Goal: Check status: Check status

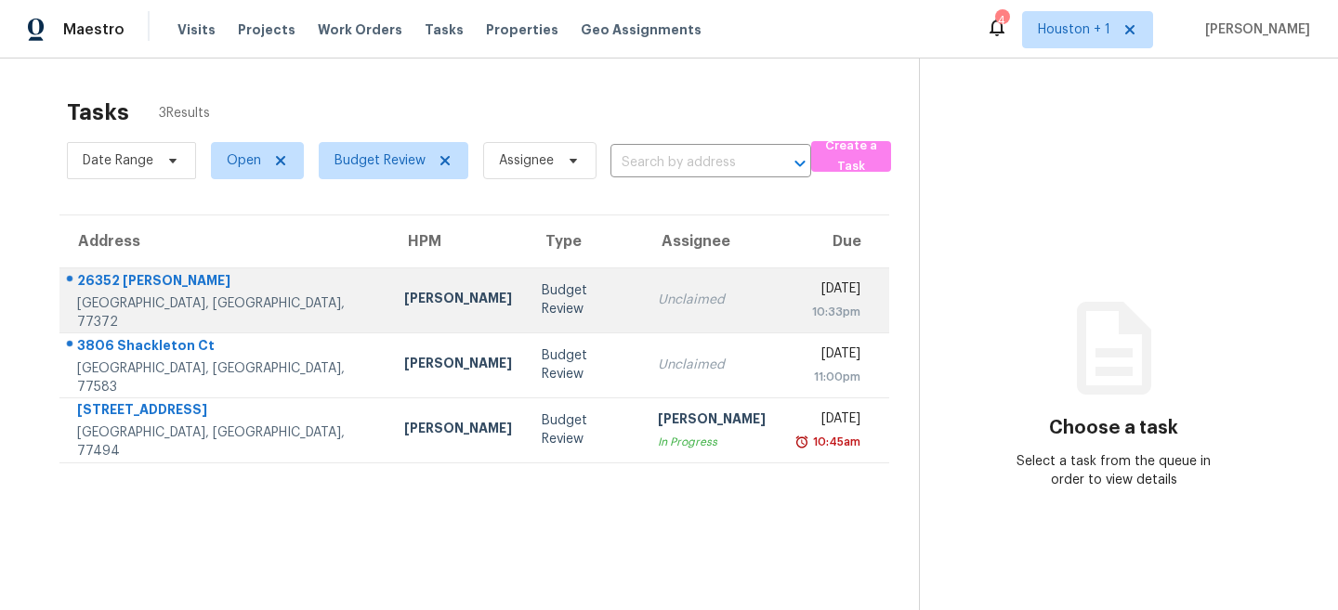
click at [390, 323] on td "[PERSON_NAME]" at bounding box center [457, 300] width 137 height 65
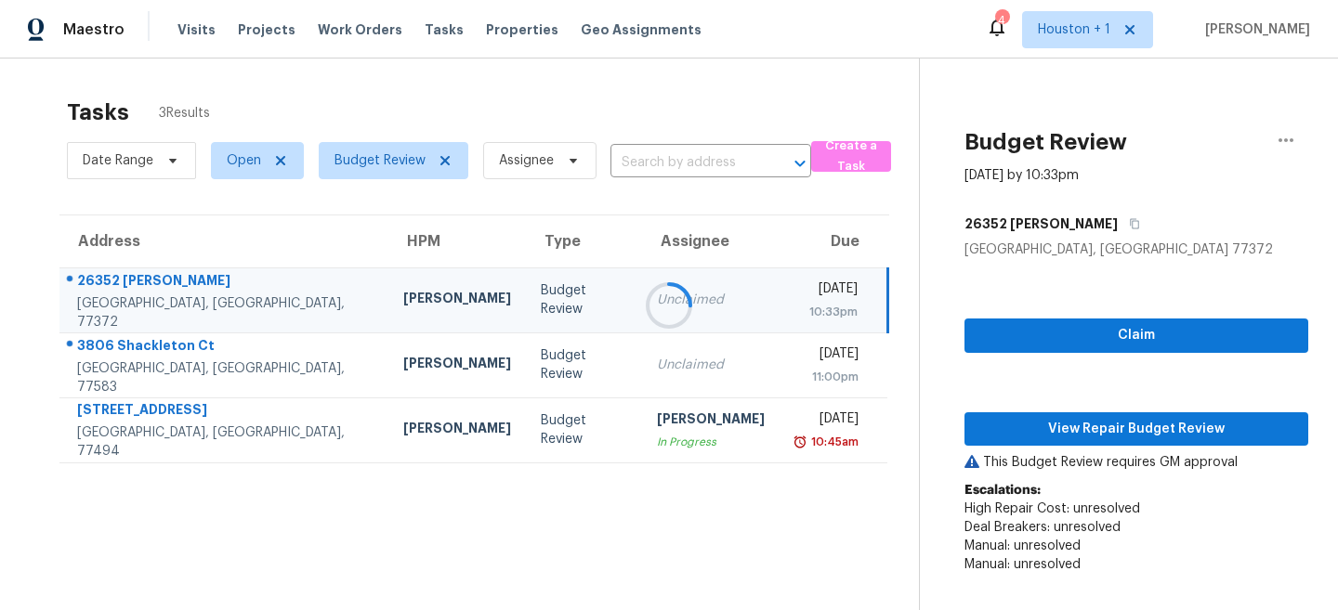
click at [1060, 422] on div at bounding box center [669, 305] width 1338 height 610
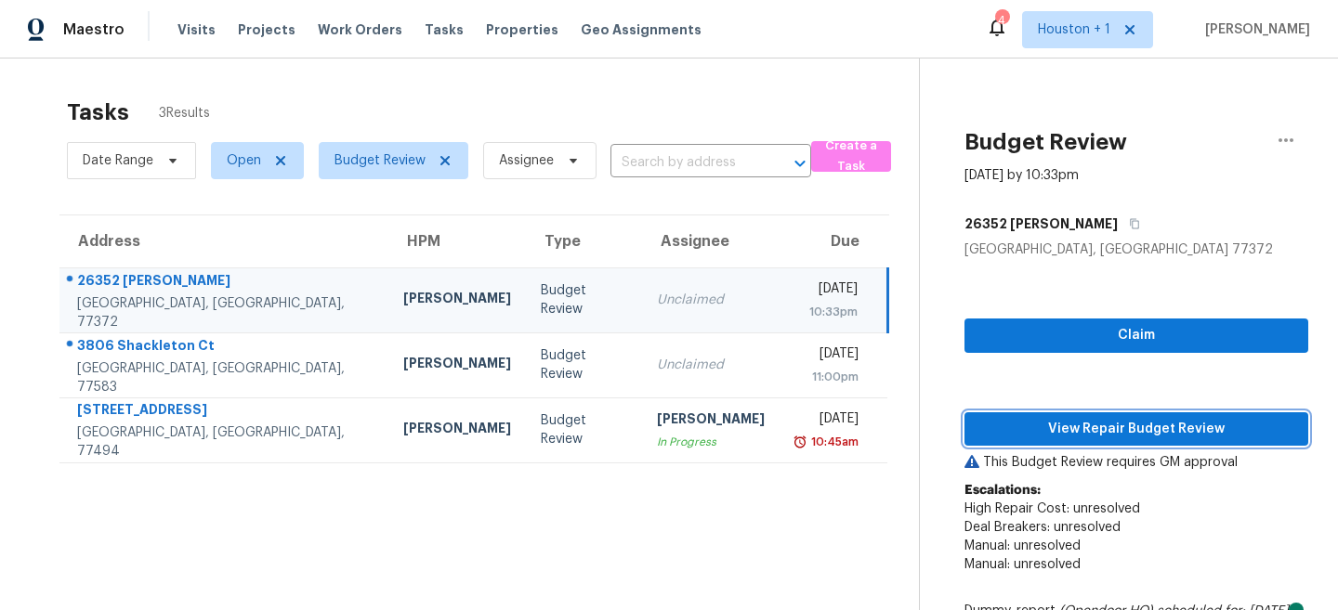
click at [1060, 422] on span "View Repair Budget Review" at bounding box center [1136, 429] width 314 height 23
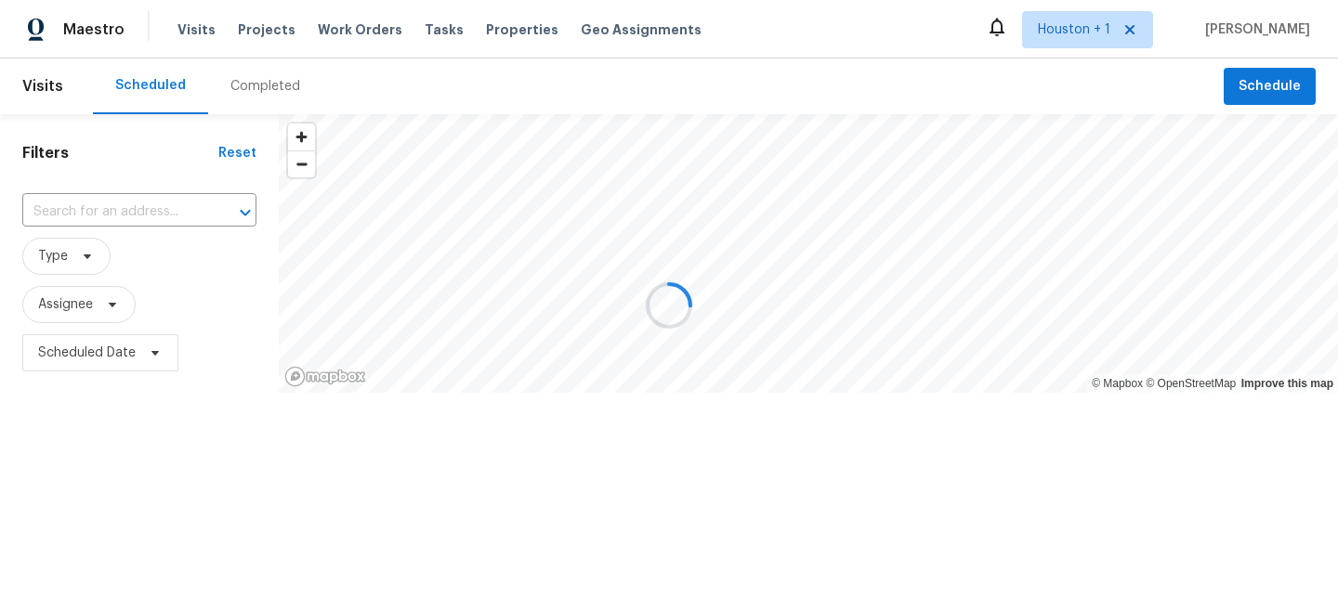
click at [241, 103] on div at bounding box center [669, 305] width 1338 height 610
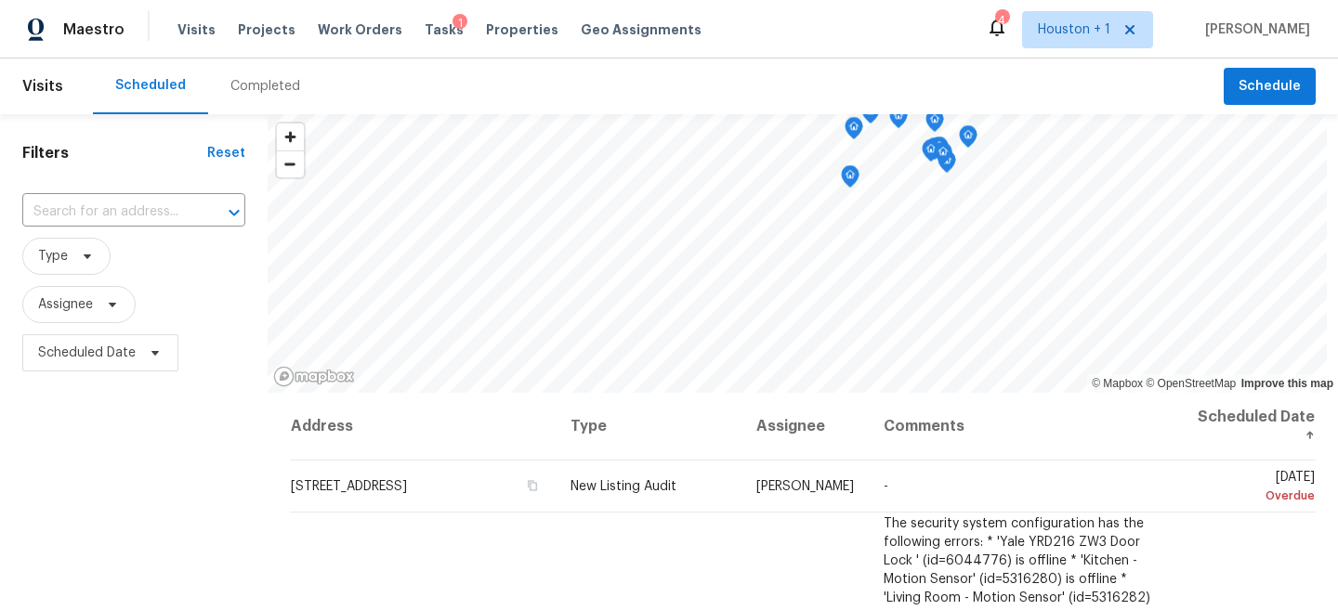
click at [242, 101] on div "Completed" at bounding box center [265, 87] width 114 height 56
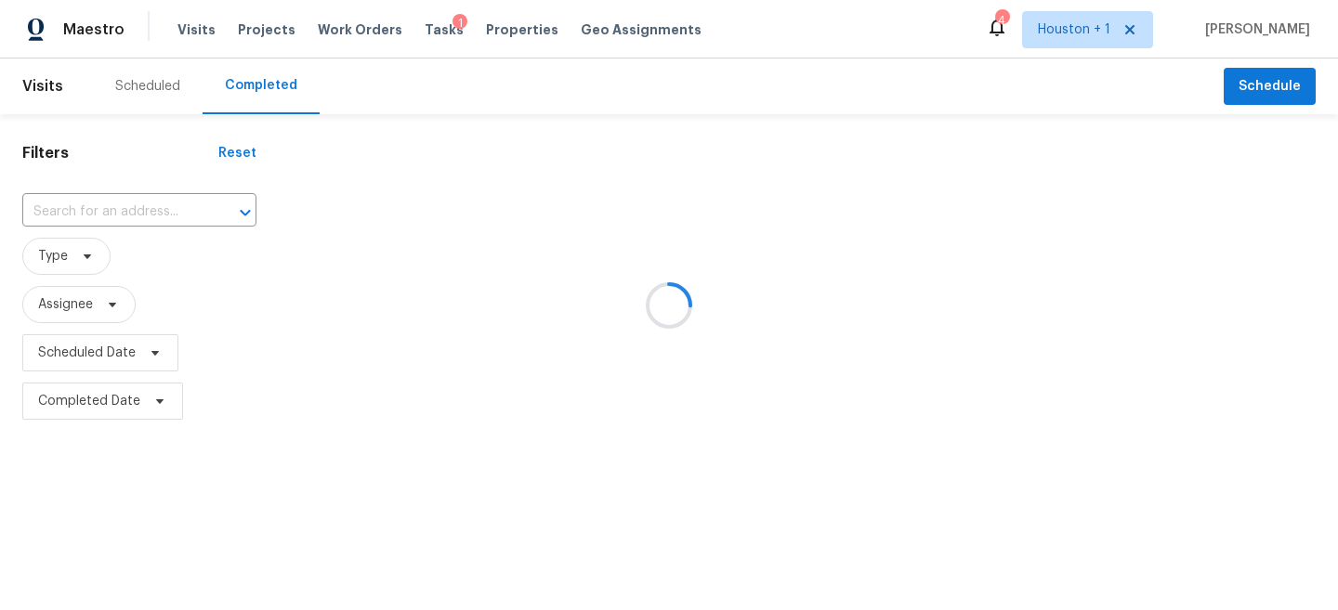
click at [142, 203] on div at bounding box center [669, 305] width 1338 height 610
click at [115, 211] on div at bounding box center [669, 305] width 1338 height 610
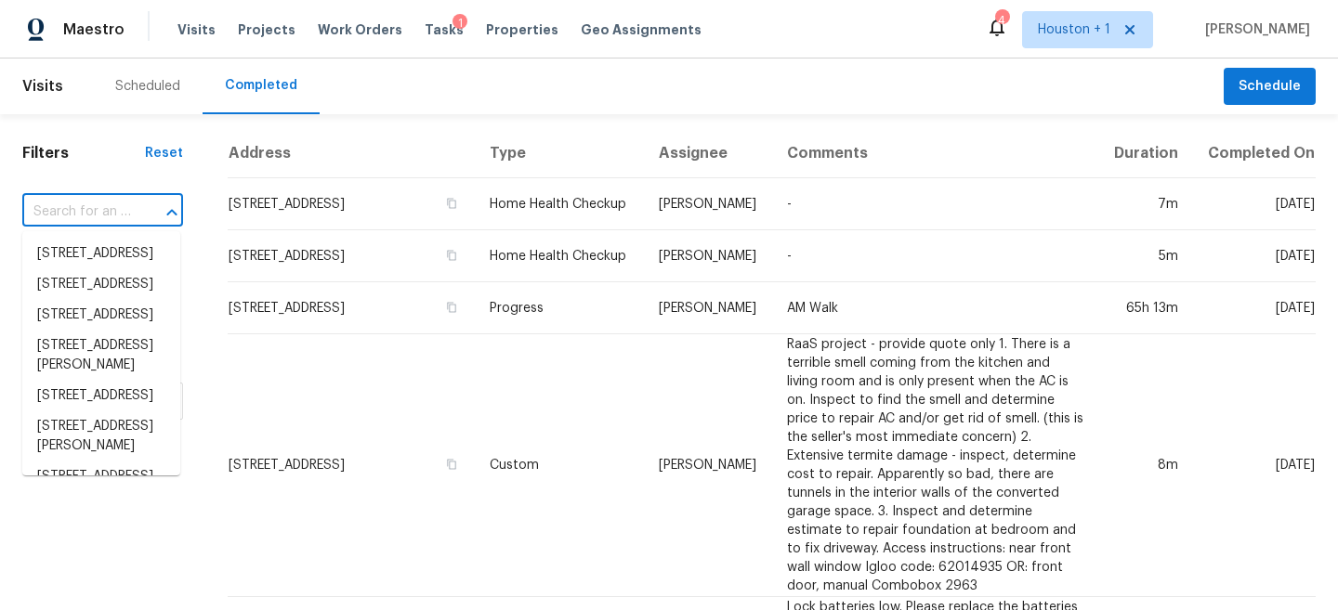
click at [101, 217] on input "text" at bounding box center [76, 212] width 109 height 29
paste input "26352 Welch Ln, Splendora, TX 77372"
type input "26352 Welch Ln, Splendora, TX 77372"
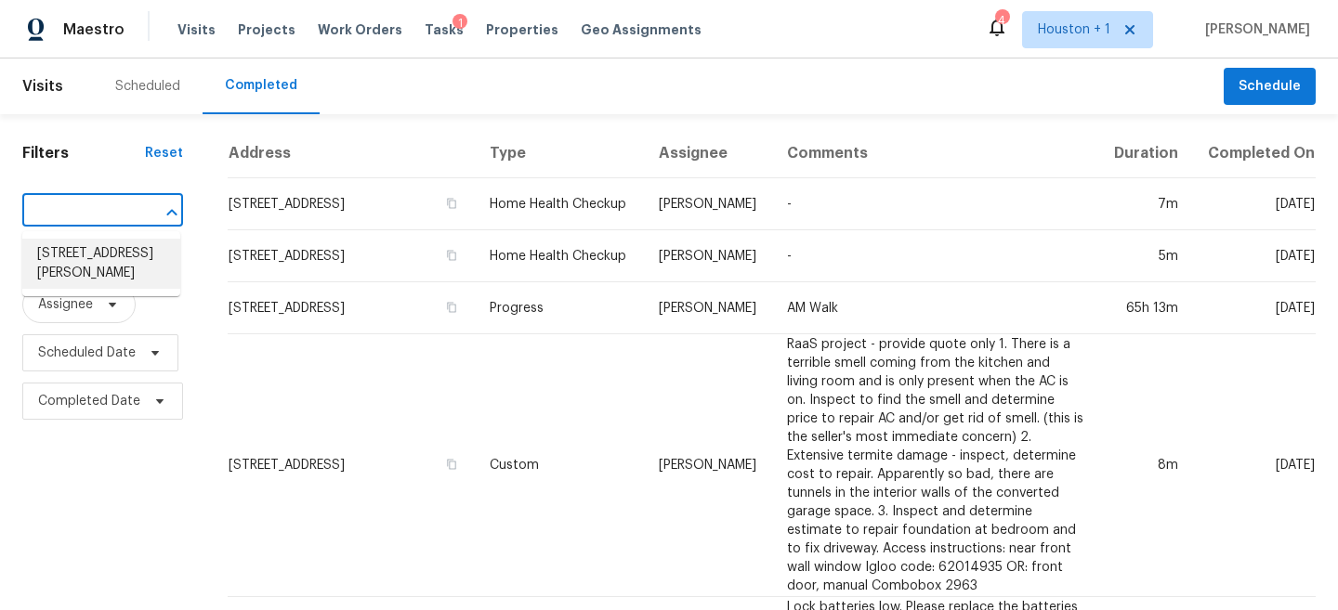
click at [98, 266] on li "26352 Welch Ln, Splendora, TX 77372" at bounding box center [101, 264] width 158 height 50
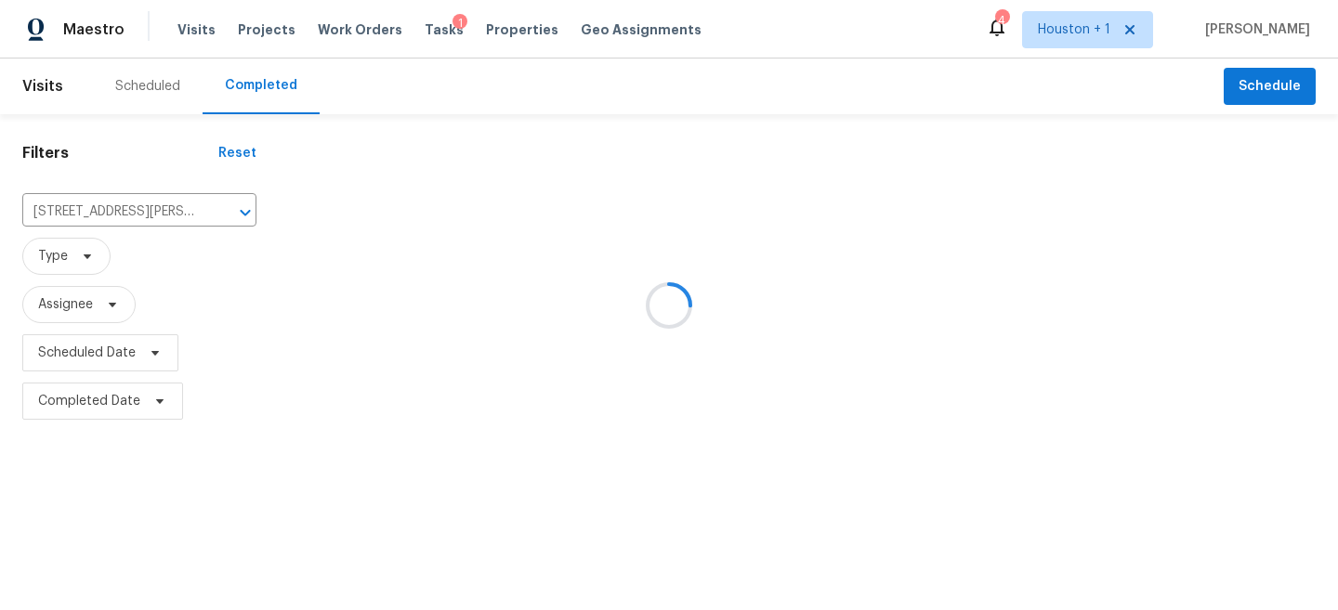
click at [836, 225] on div at bounding box center [669, 305] width 1338 height 610
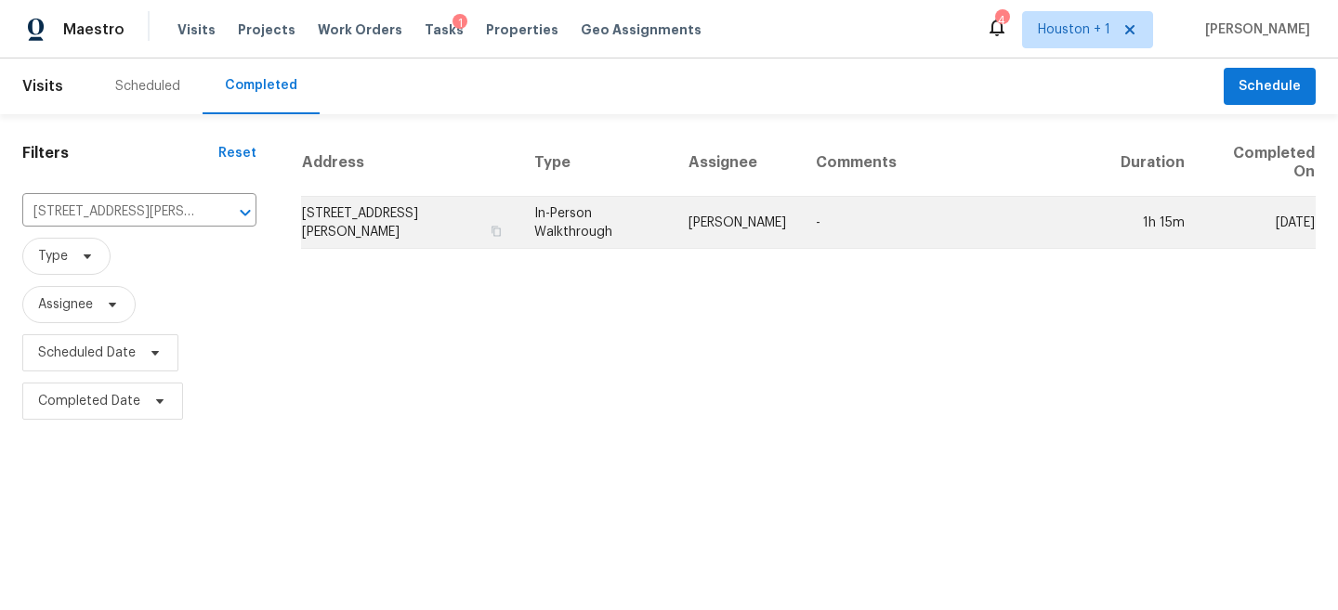
click at [789, 242] on td "Tyler Waltz" at bounding box center [736, 223] width 127 height 52
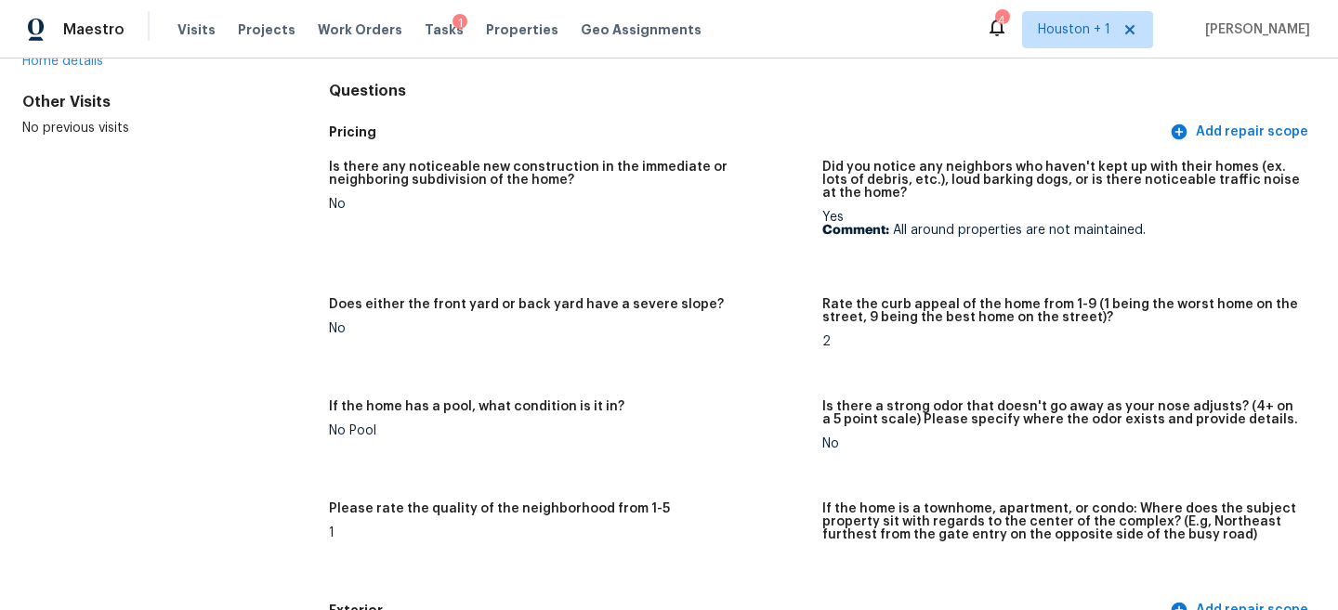
scroll to position [171, 0]
click at [1039, 229] on p "Comment: All around properties are not maintained." at bounding box center [1061, 229] width 478 height 13
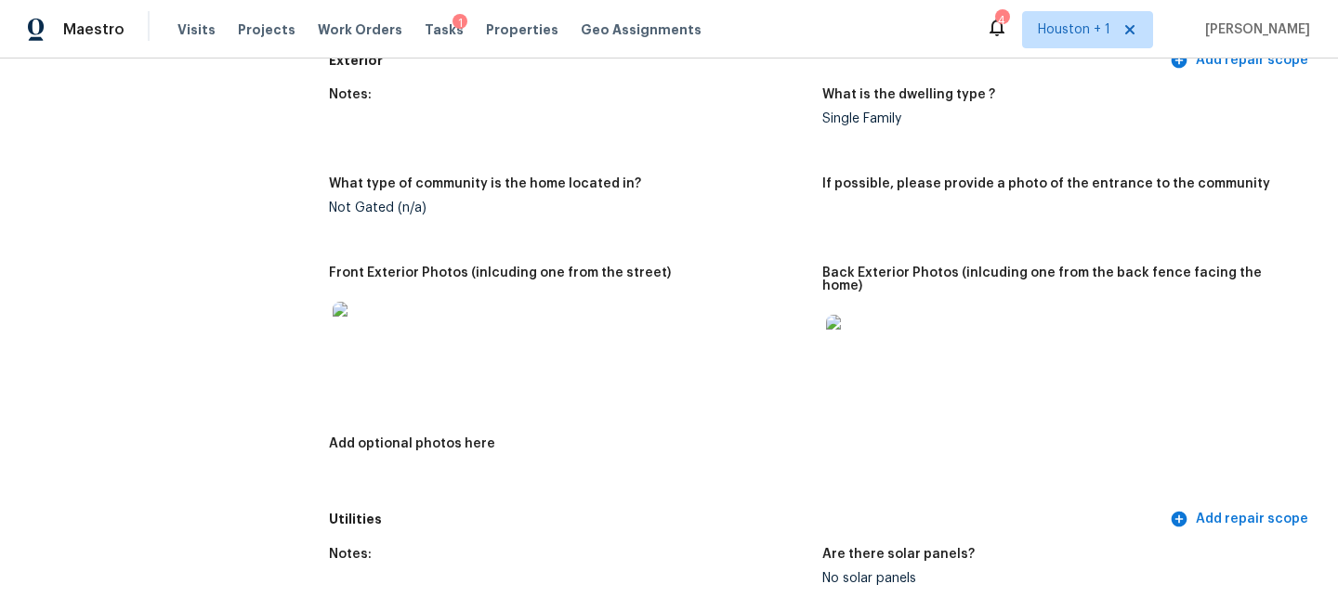
scroll to position [771, 0]
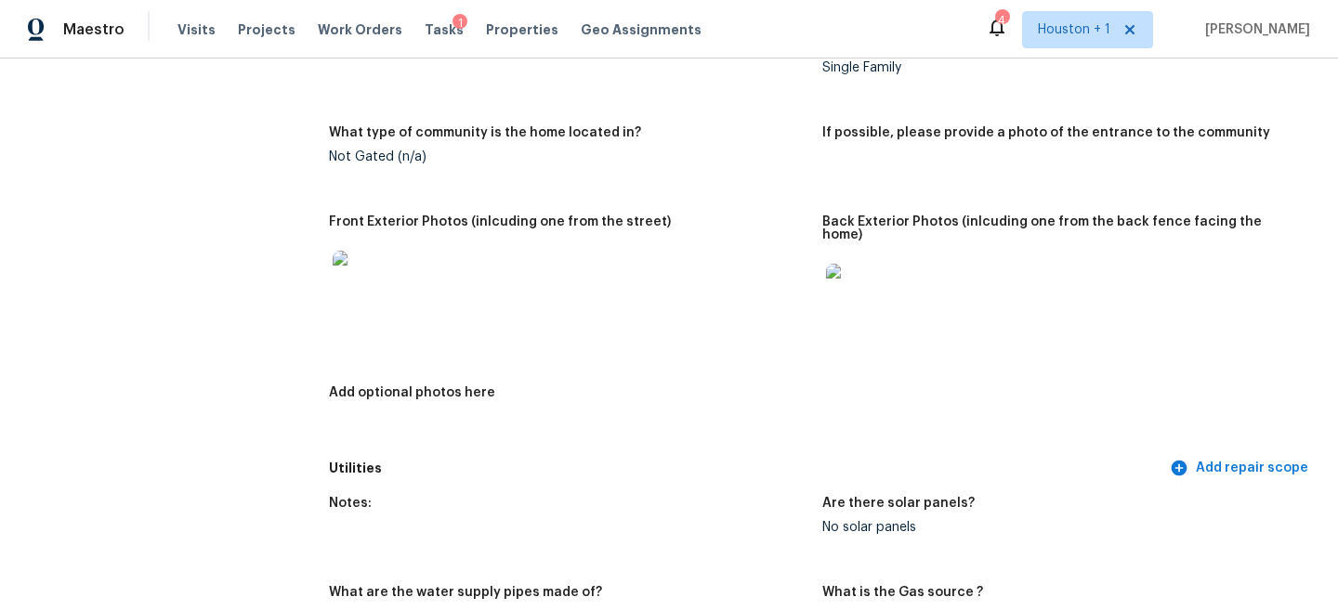
click at [846, 264] on img at bounding box center [855, 293] width 59 height 59
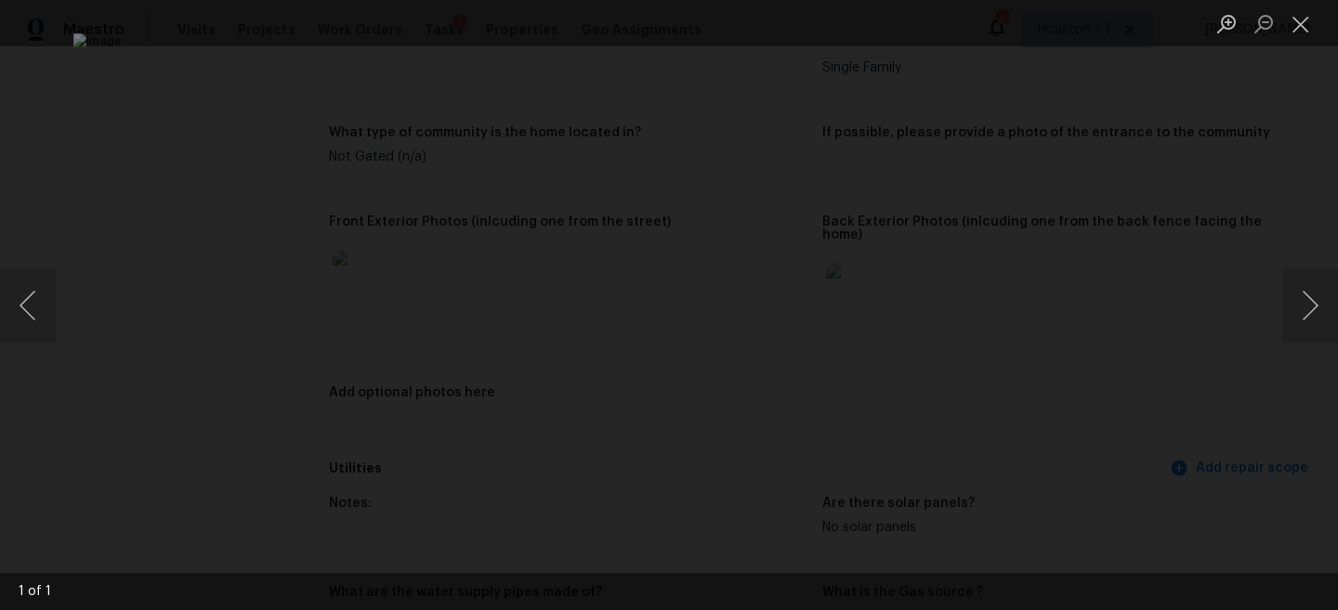
click at [1218, 202] on div "Lightbox" at bounding box center [669, 305] width 1338 height 610
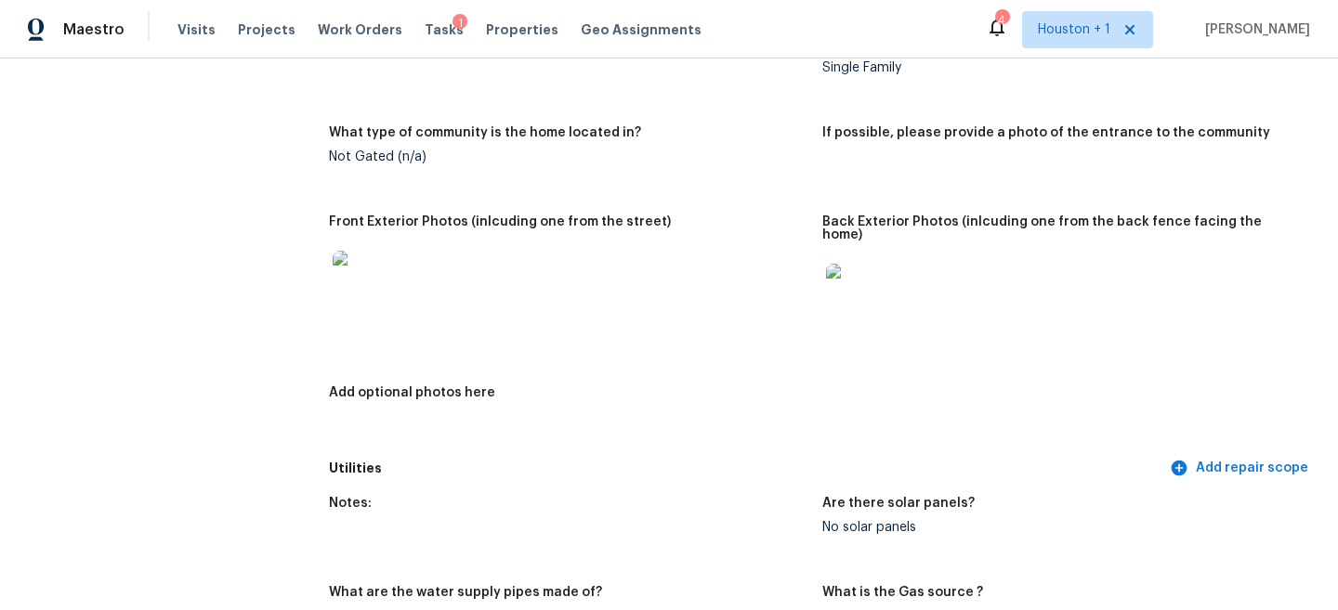
click at [359, 289] on img at bounding box center [362, 280] width 59 height 59
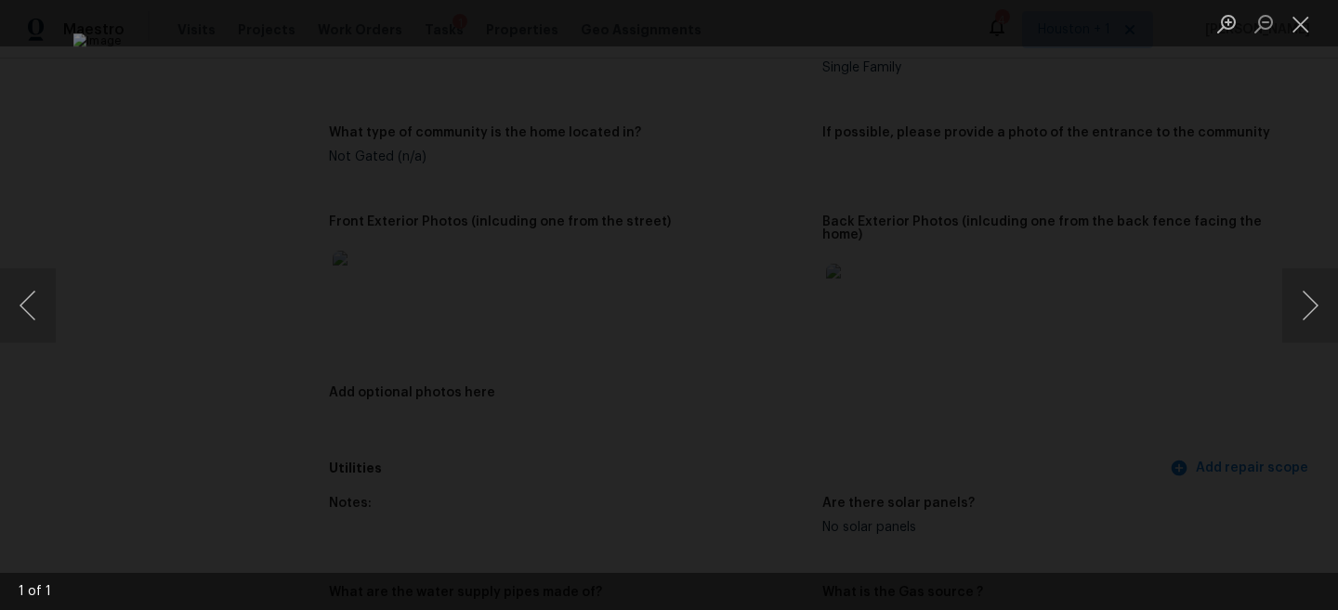
click at [1250, 229] on div "Lightbox" at bounding box center [669, 305] width 1338 height 610
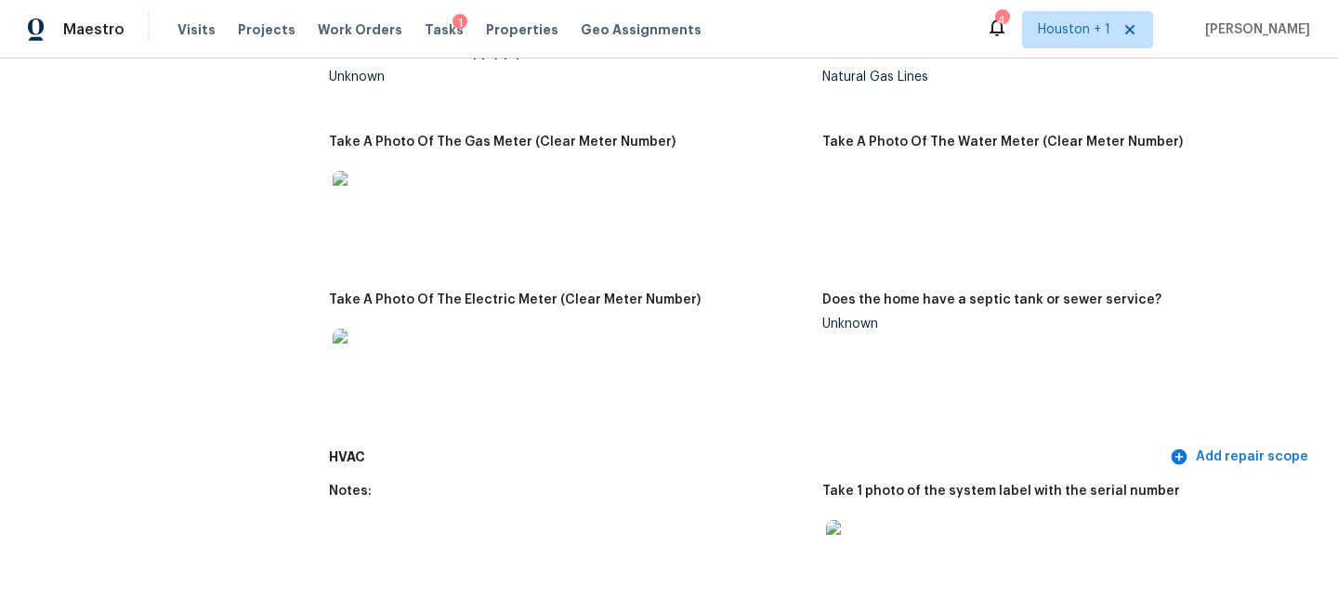
scroll to position [1495, 0]
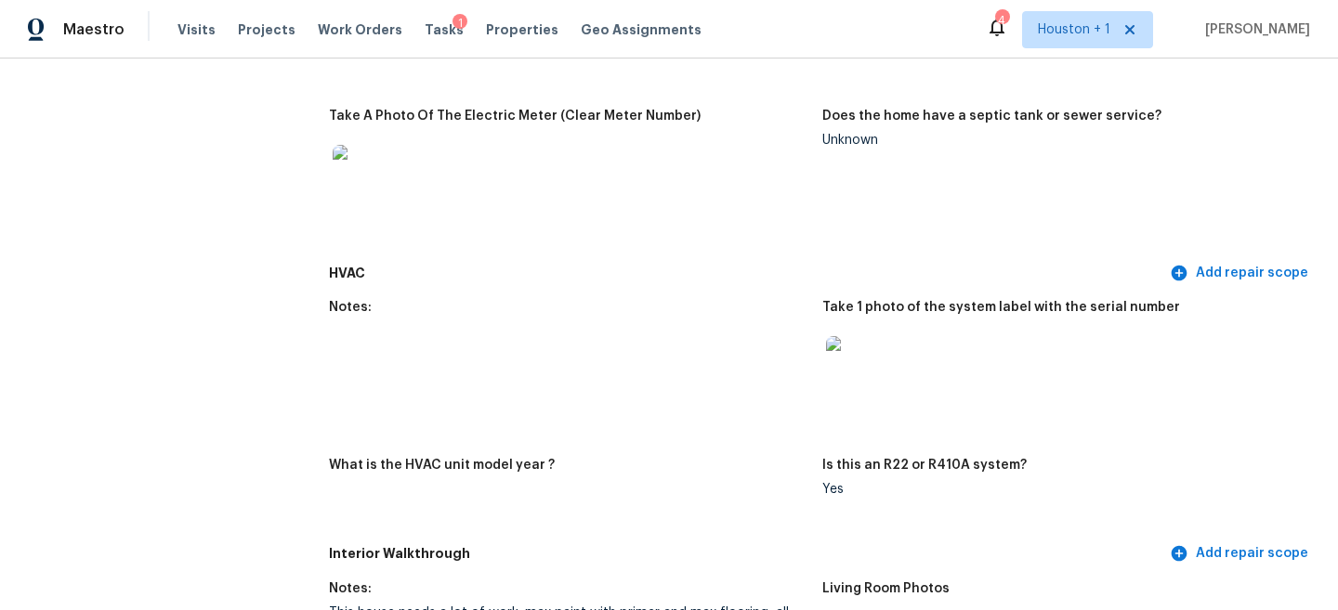
click at [882, 336] on img at bounding box center [855, 365] width 59 height 59
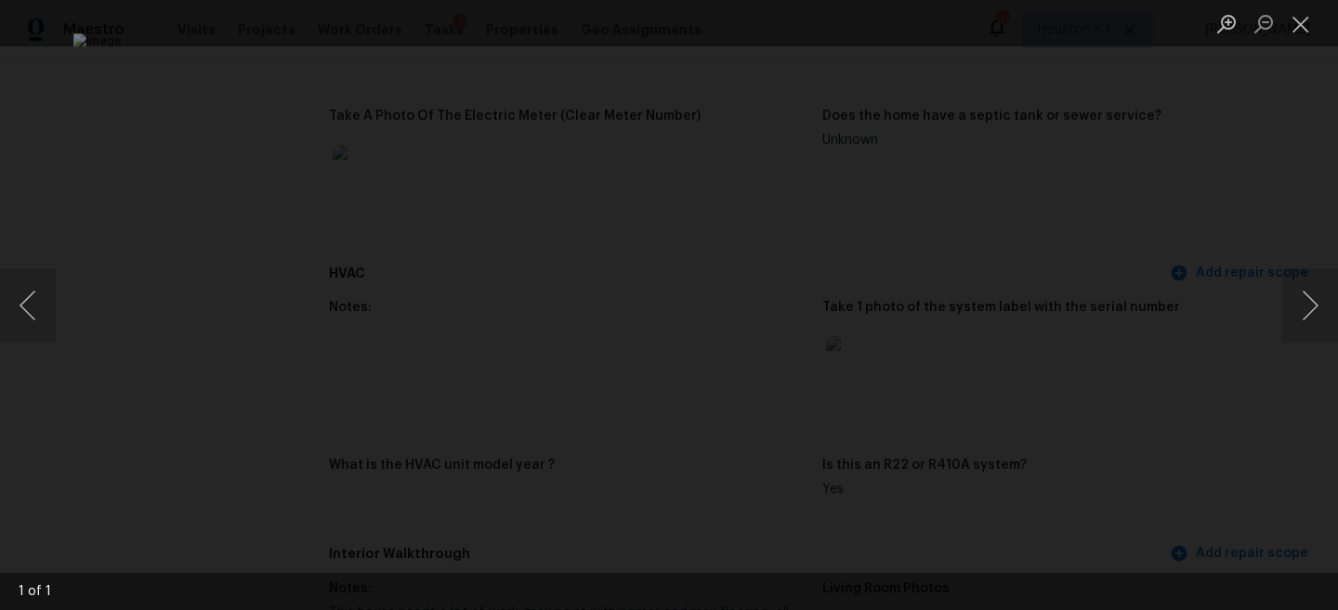
click at [1218, 120] on div "Lightbox" at bounding box center [669, 305] width 1338 height 610
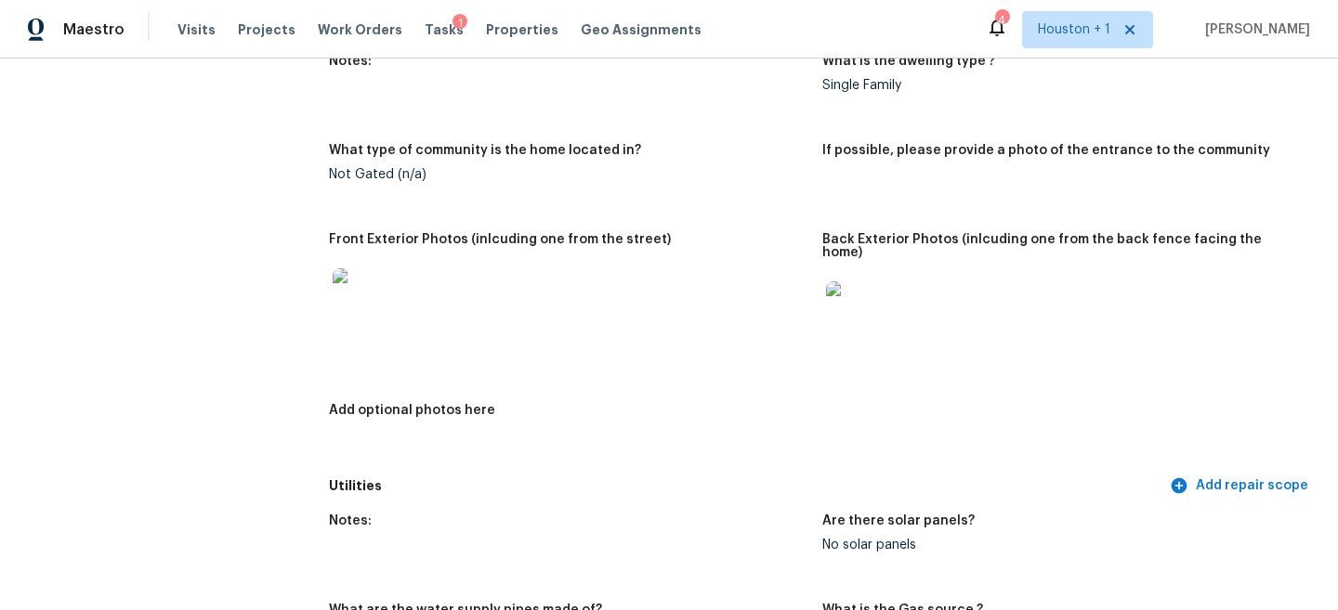
scroll to position [916, 0]
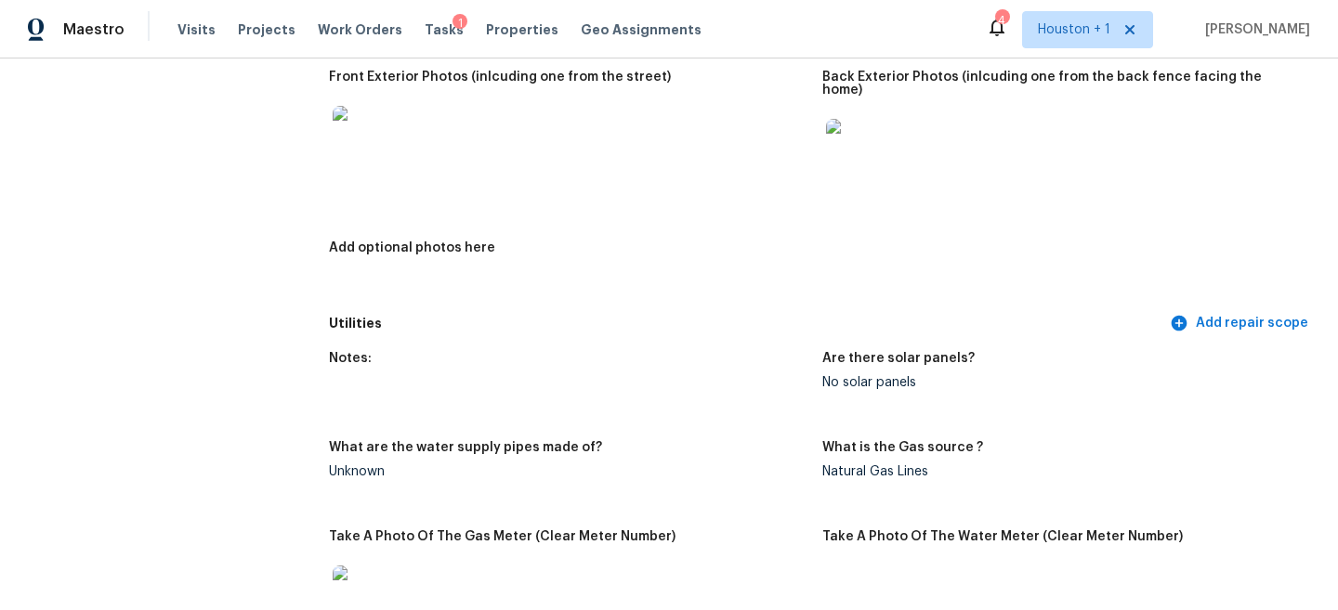
click at [869, 138] on img at bounding box center [855, 148] width 59 height 59
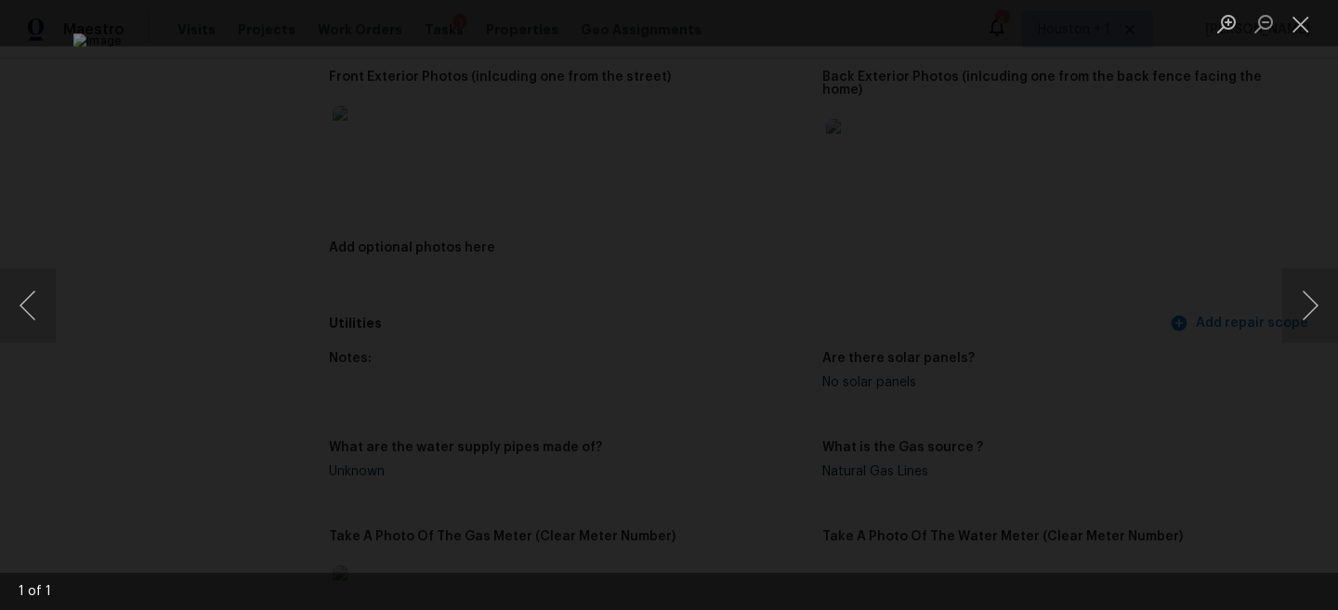
click at [1160, 247] on div "Lightbox" at bounding box center [669, 305] width 1338 height 610
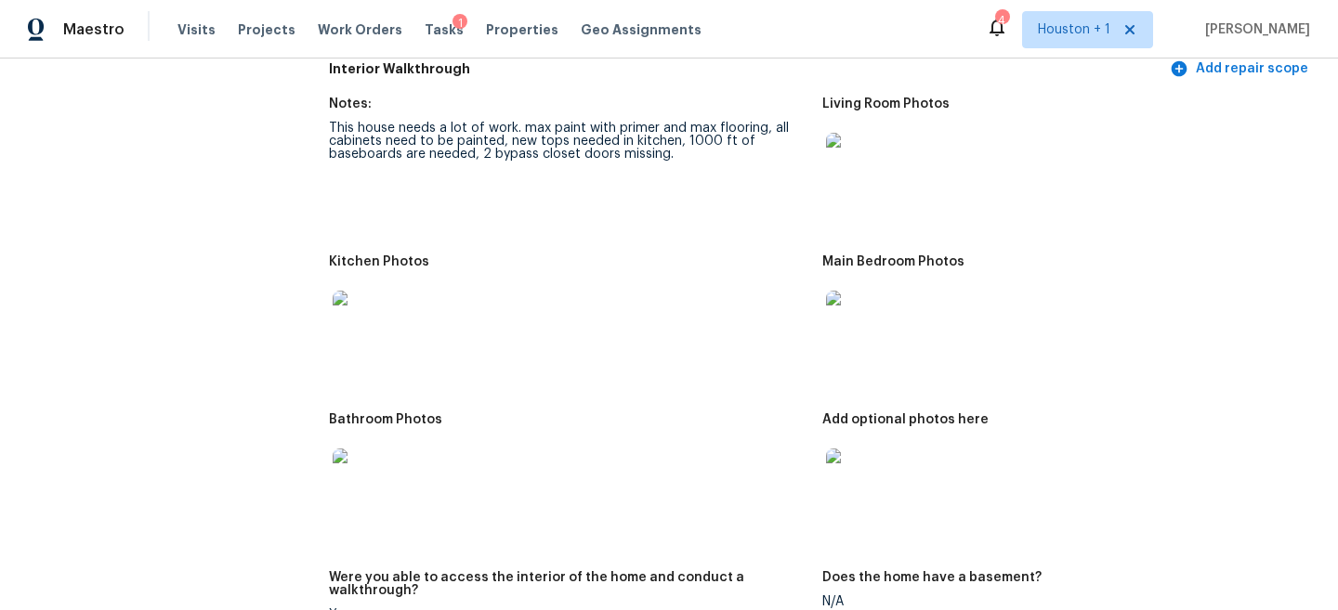
scroll to position [1977, 0]
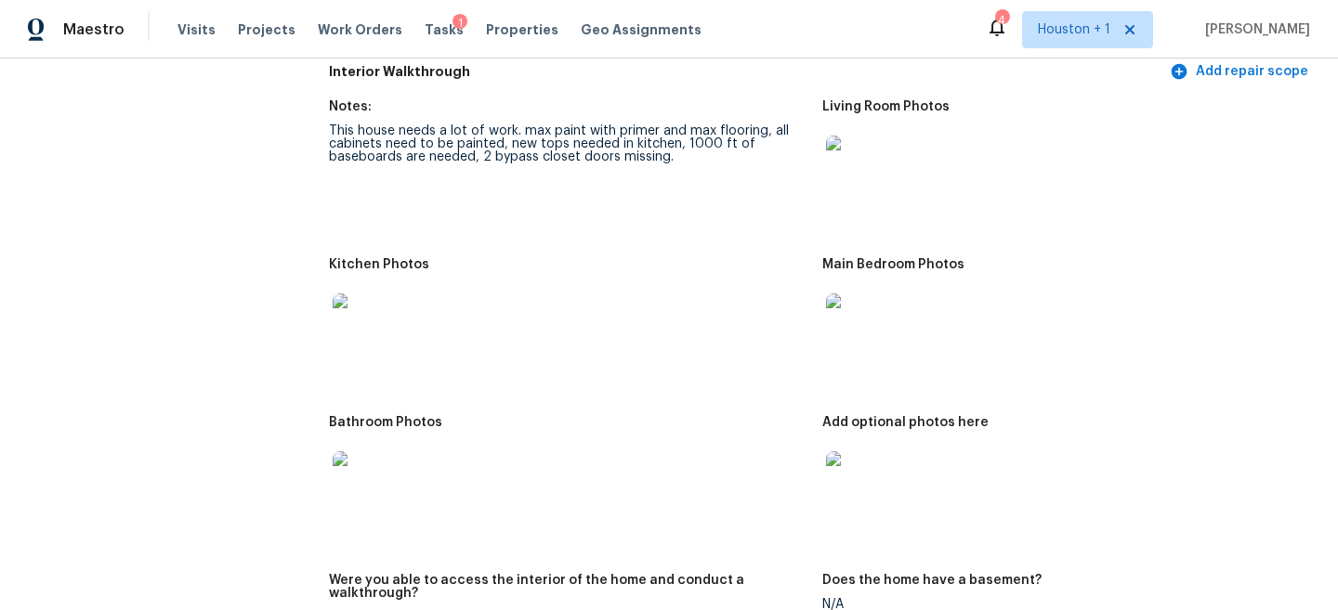
click at [843, 170] on img at bounding box center [855, 165] width 59 height 59
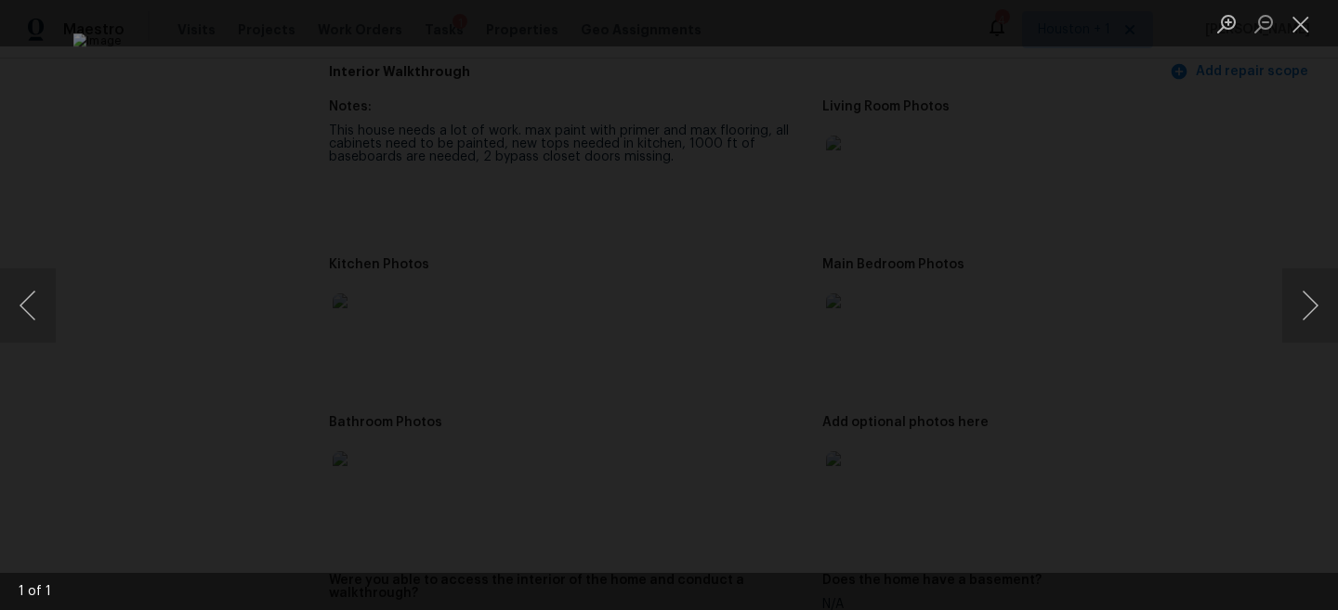
click at [1244, 96] on div "Lightbox" at bounding box center [669, 305] width 1338 height 610
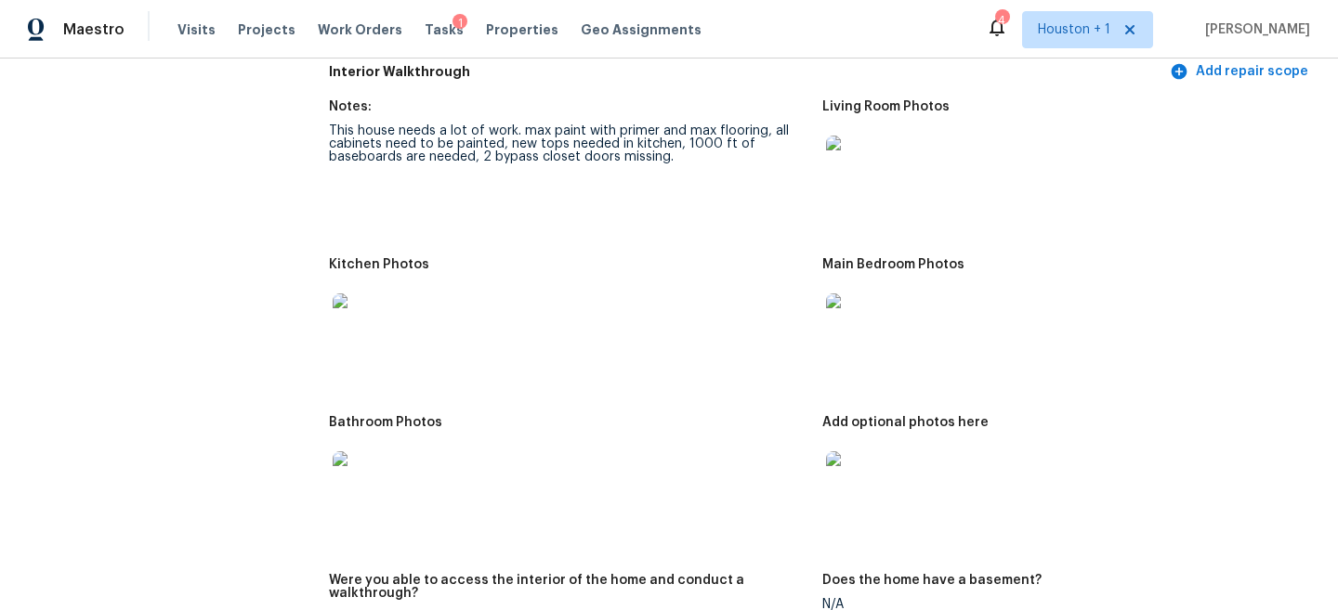
click at [362, 317] on img at bounding box center [362, 323] width 59 height 59
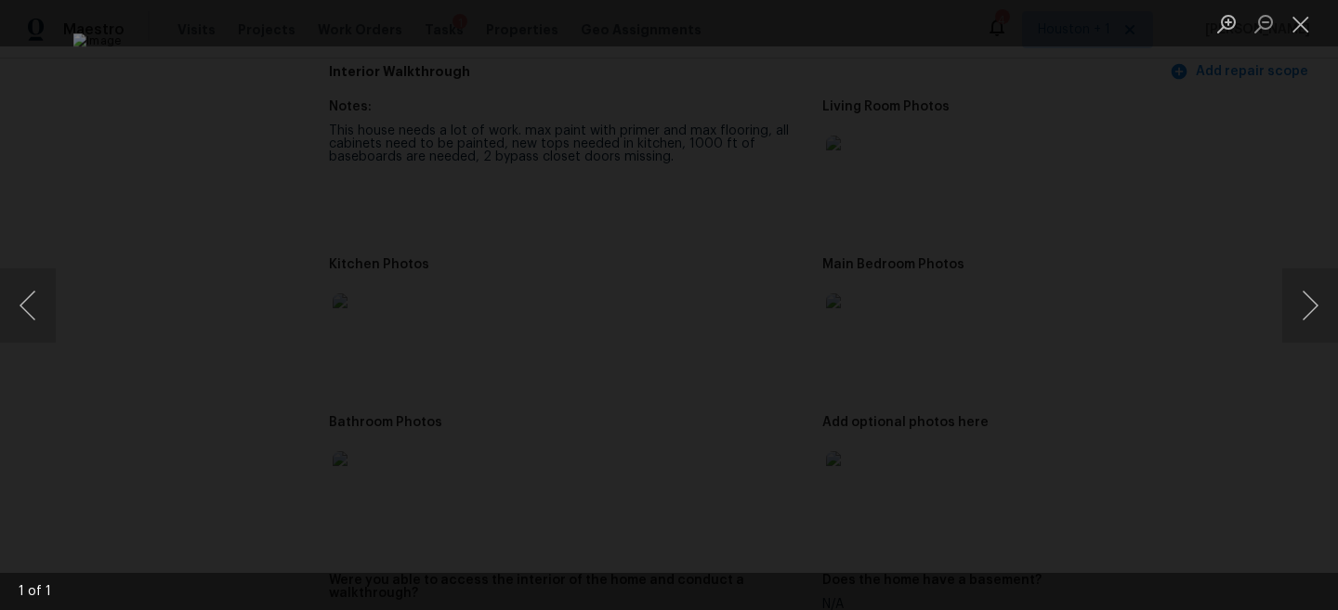
click at [1221, 229] on div "Lightbox" at bounding box center [669, 305] width 1338 height 610
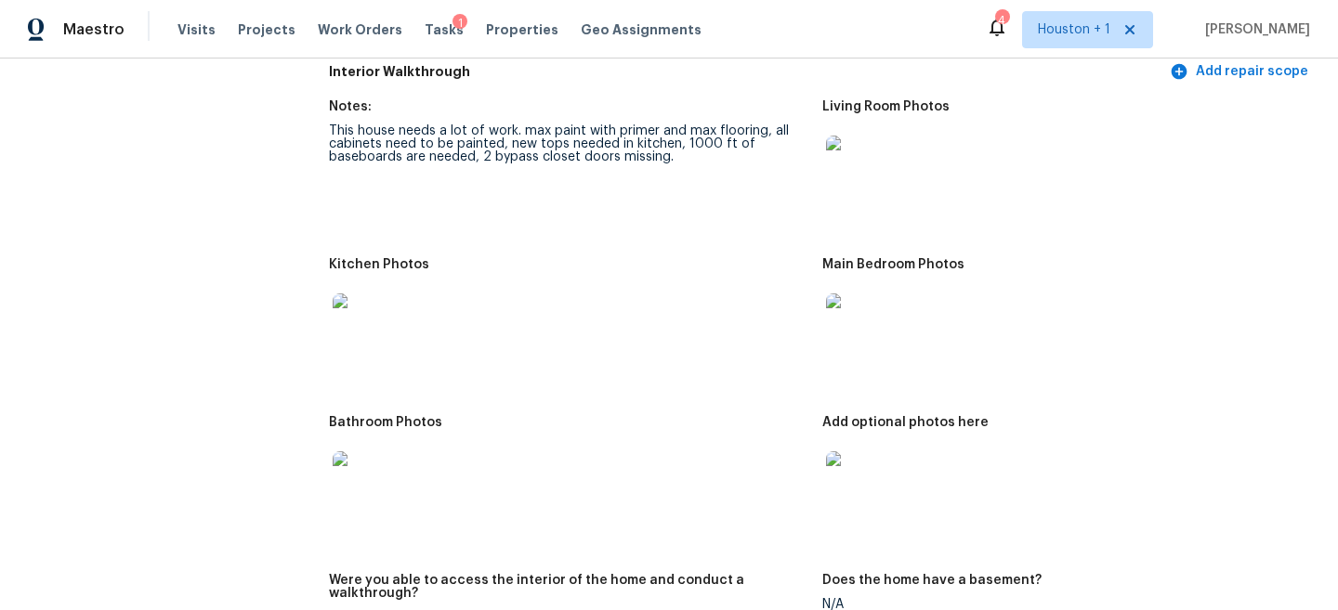
click at [858, 323] on img at bounding box center [855, 323] width 59 height 59
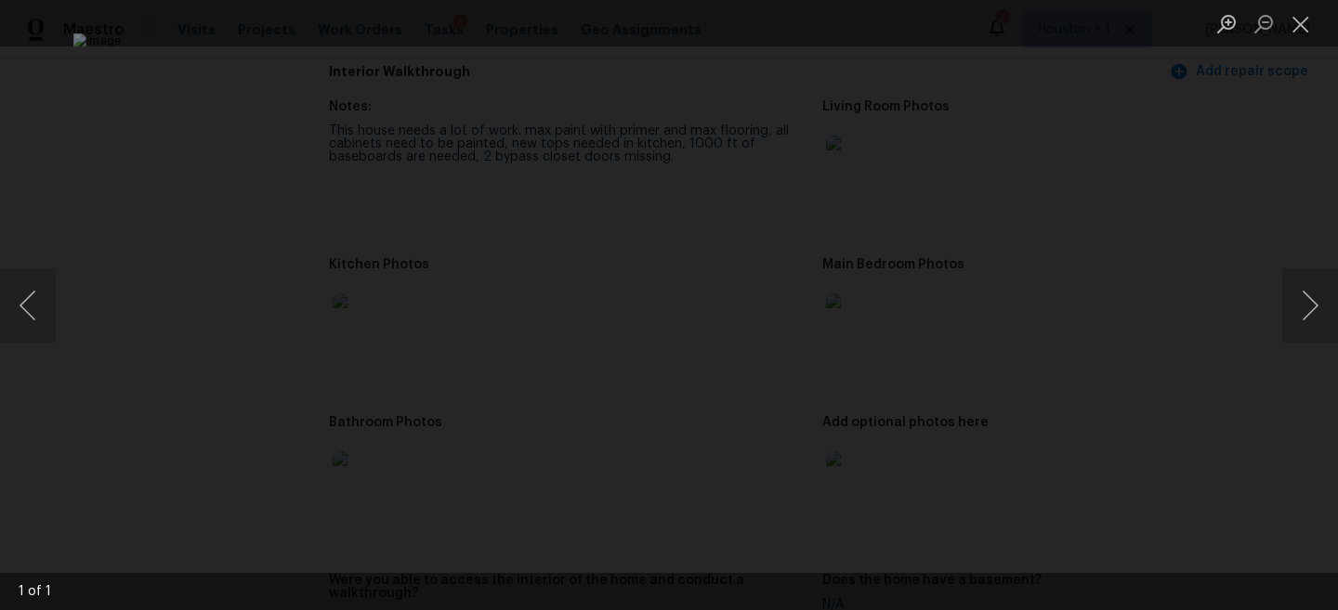
click at [1183, 287] on div "Lightbox" at bounding box center [669, 305] width 1338 height 610
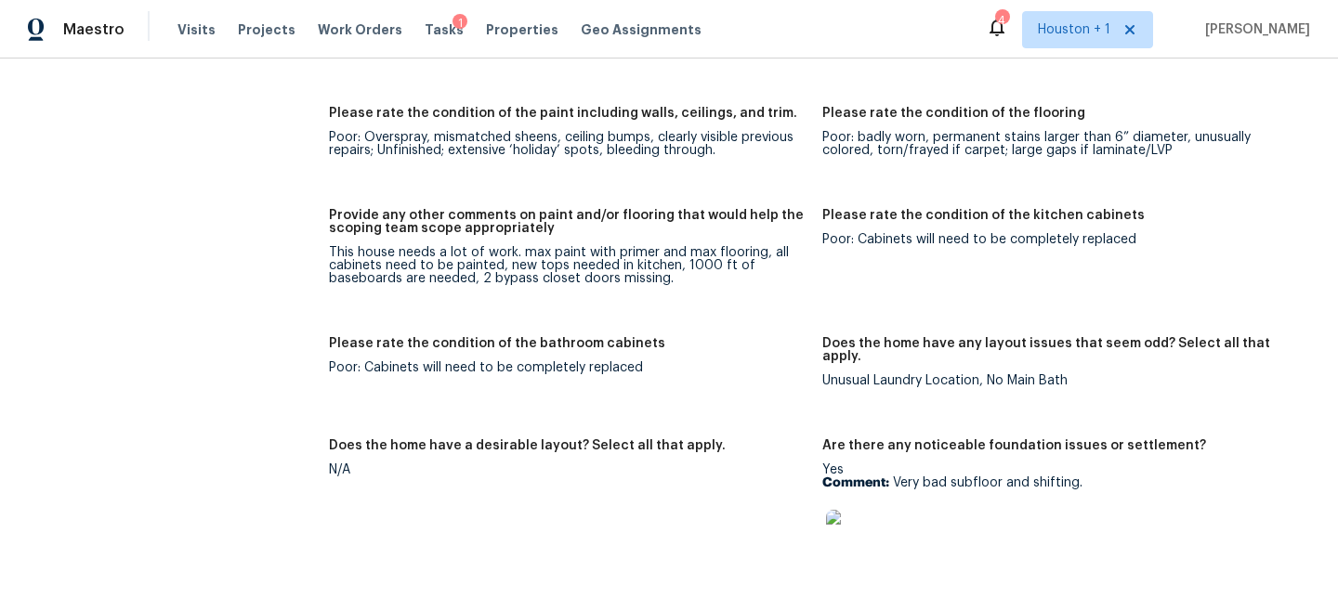
scroll to position [2641, 0]
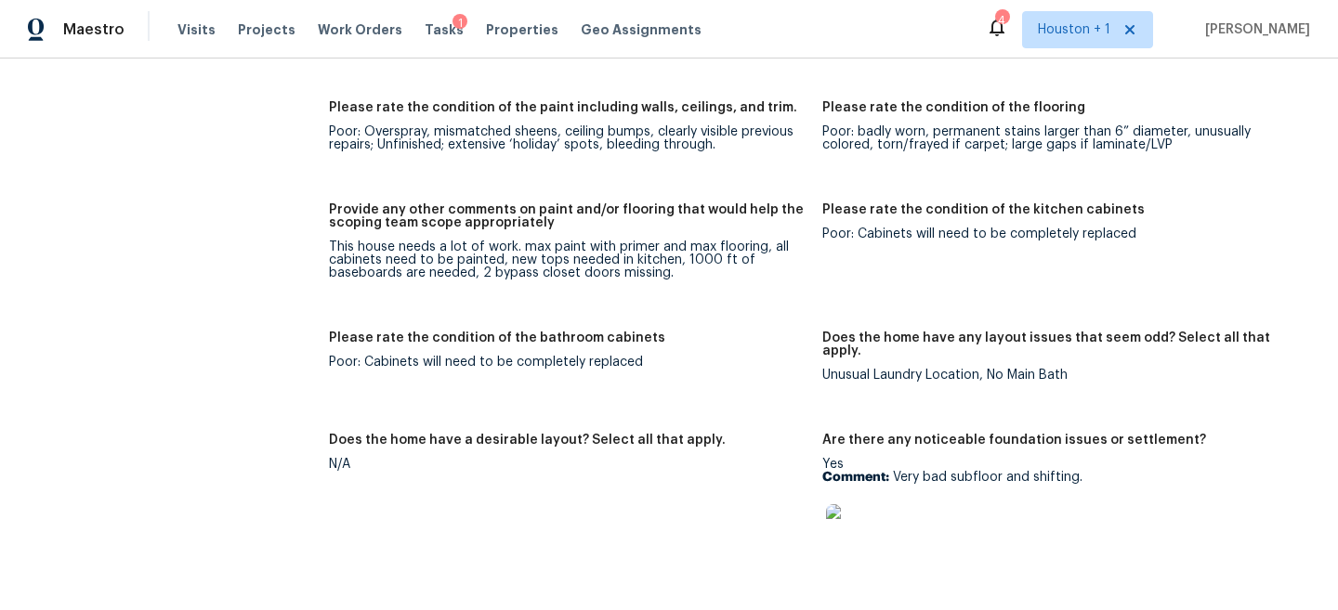
click at [851, 524] on img at bounding box center [855, 533] width 59 height 59
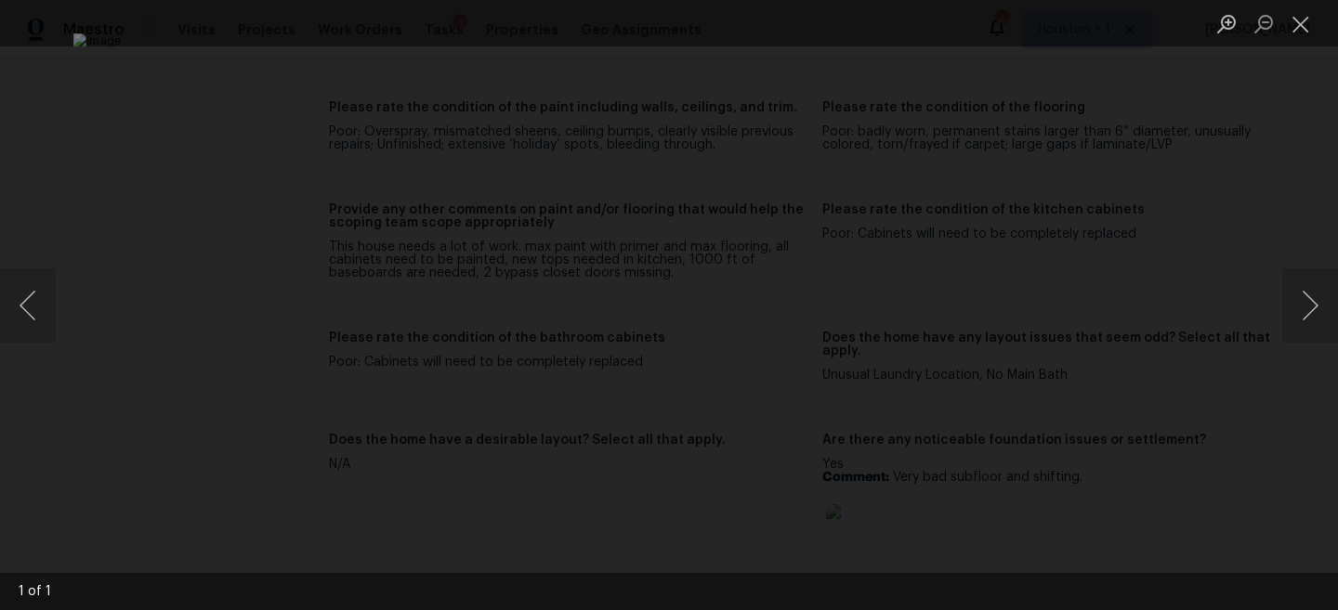
click at [1174, 234] on div "Lightbox" at bounding box center [669, 305] width 1338 height 610
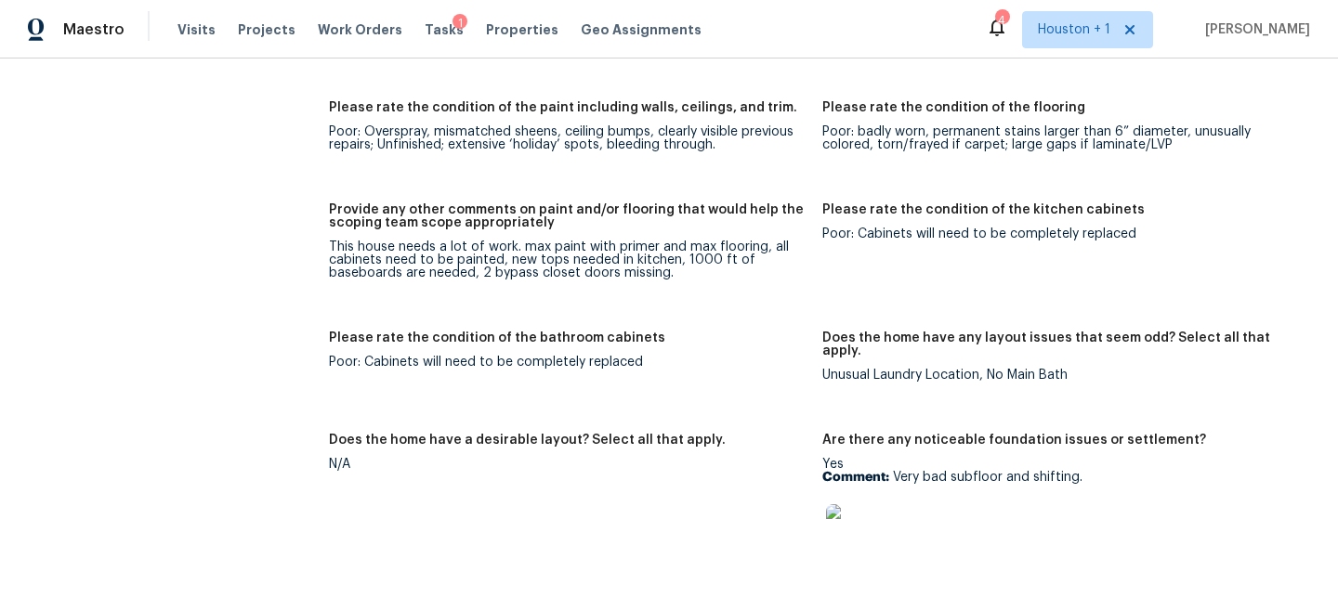
click at [853, 504] on img at bounding box center [855, 533] width 59 height 59
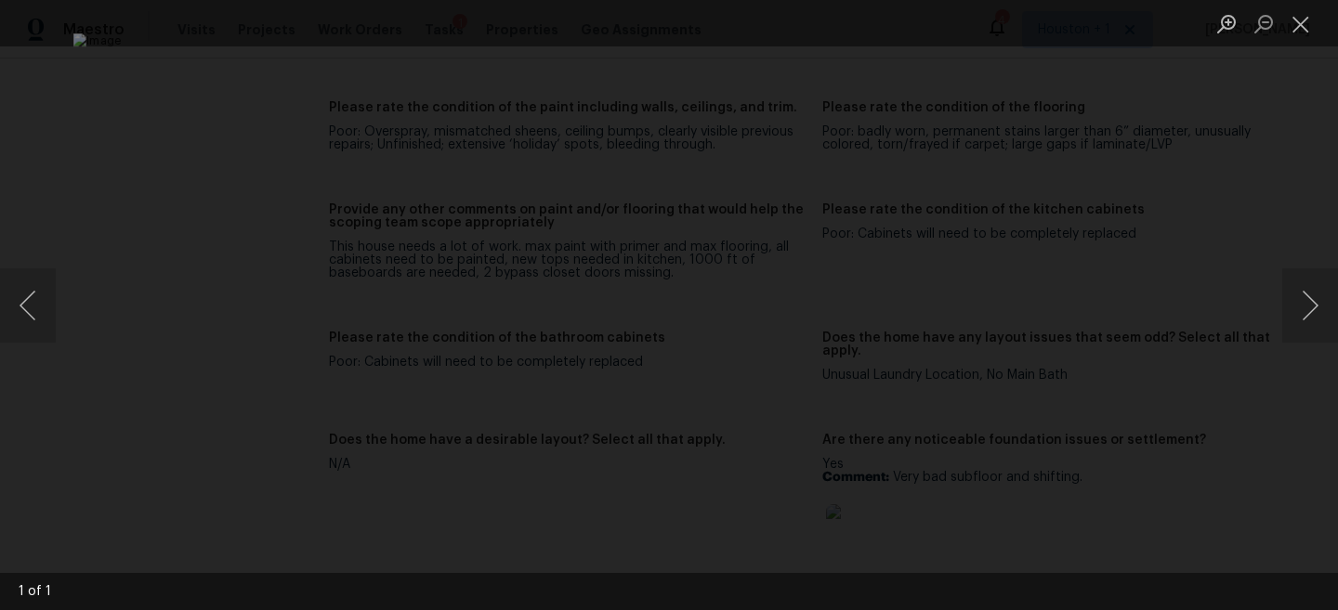
click at [1149, 186] on div "Lightbox" at bounding box center [669, 305] width 1338 height 610
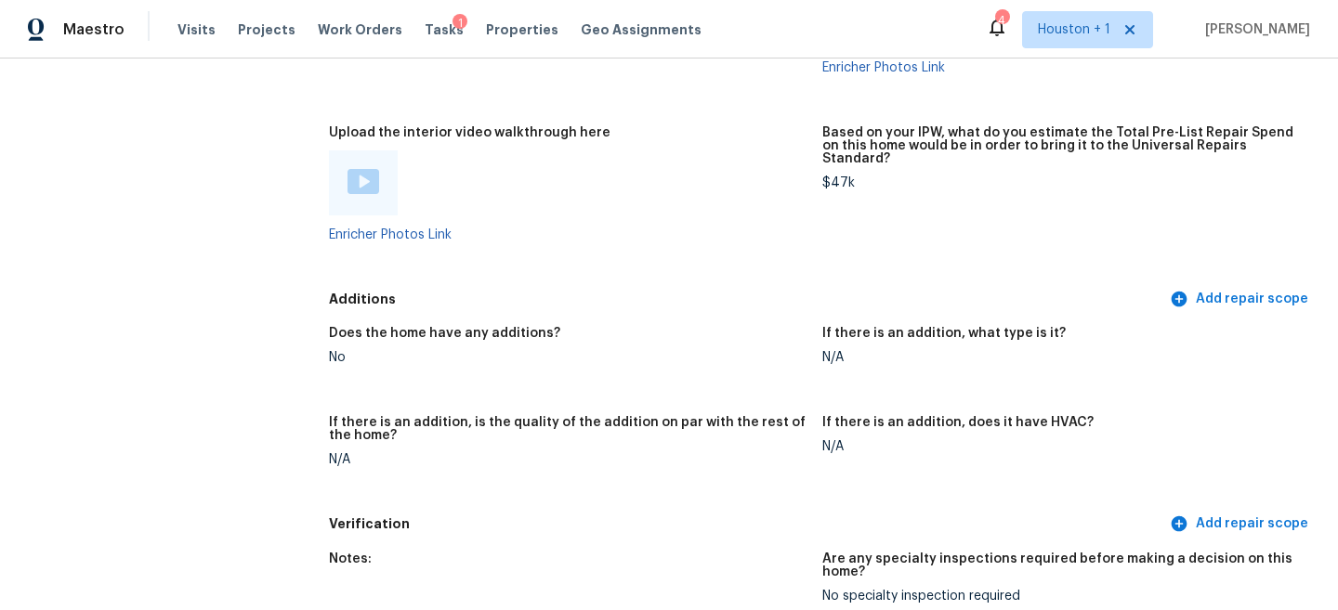
scroll to position [4147, 0]
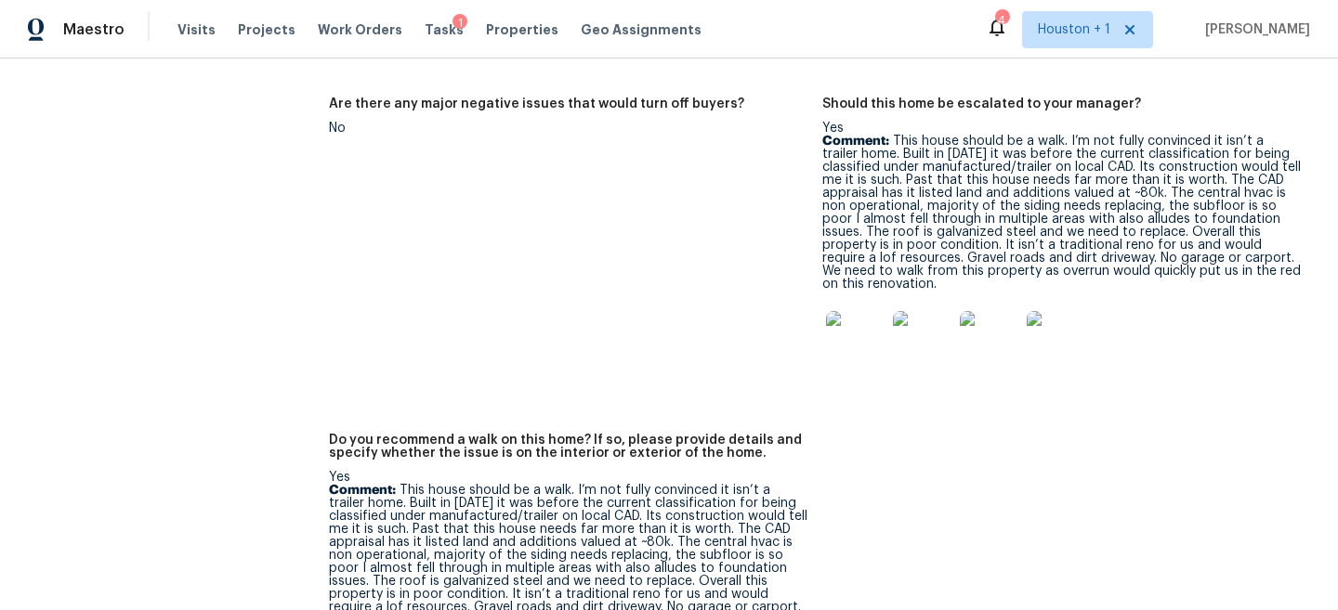
click at [857, 311] on img at bounding box center [855, 340] width 59 height 59
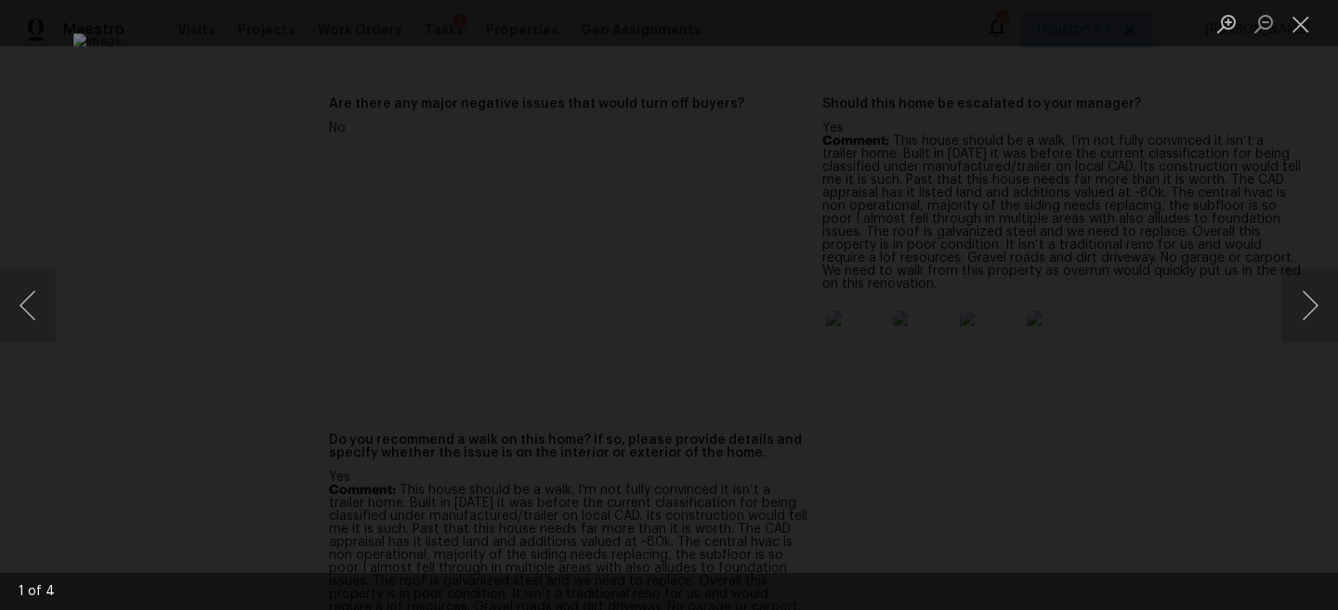
click at [1250, 248] on div "Lightbox" at bounding box center [669, 305] width 1338 height 610
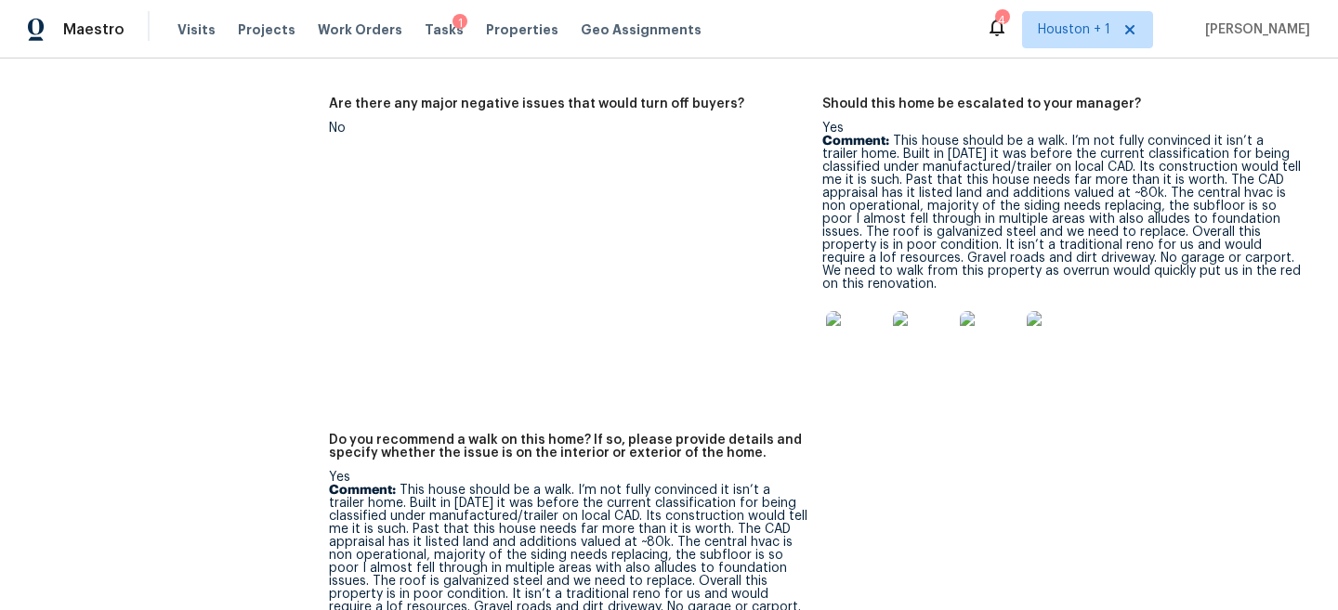
click at [843, 311] on img at bounding box center [855, 340] width 59 height 59
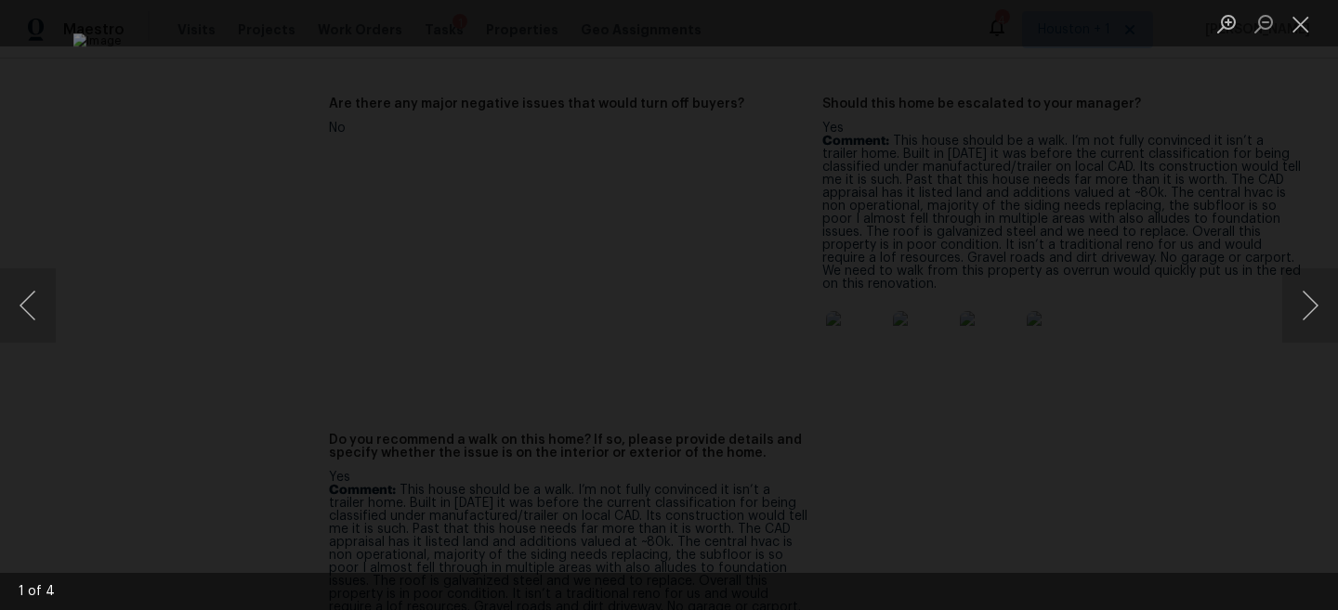
click at [1280, 300] on div "Lightbox" at bounding box center [669, 305] width 1338 height 610
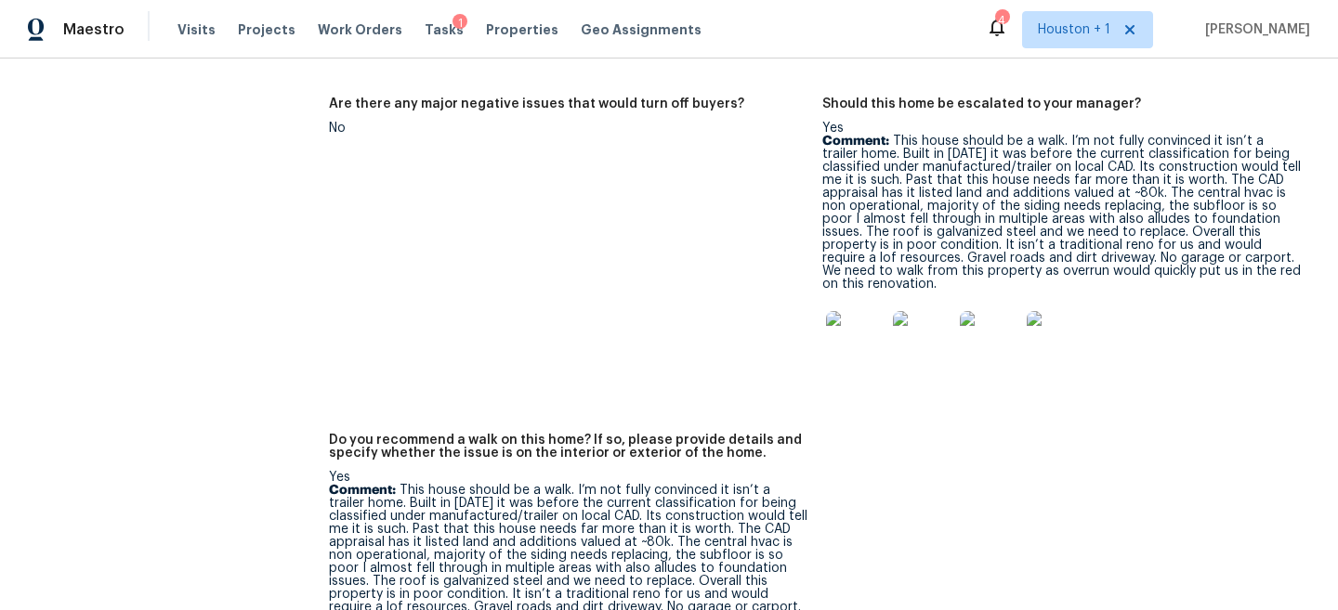
click at [1280, 300] on div at bounding box center [1061, 341] width 478 height 82
click at [922, 311] on img at bounding box center [922, 340] width 59 height 59
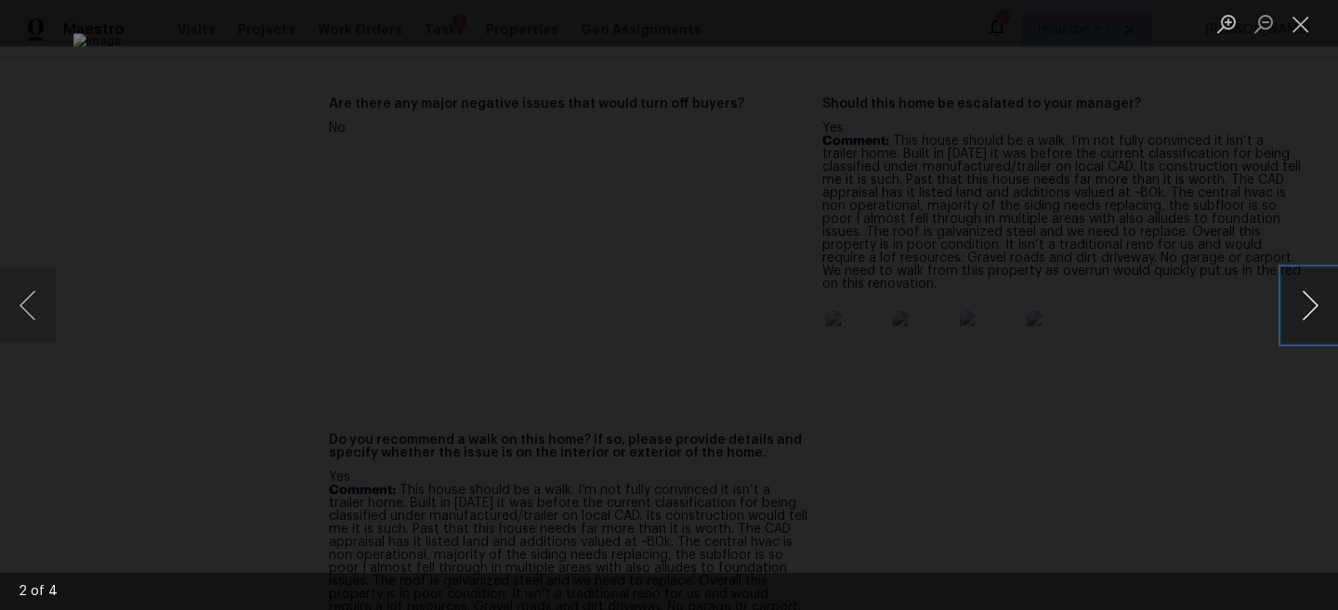
click at [1303, 279] on button "Next image" at bounding box center [1310, 305] width 56 height 74
click at [1308, 282] on button "Next image" at bounding box center [1310, 305] width 56 height 74
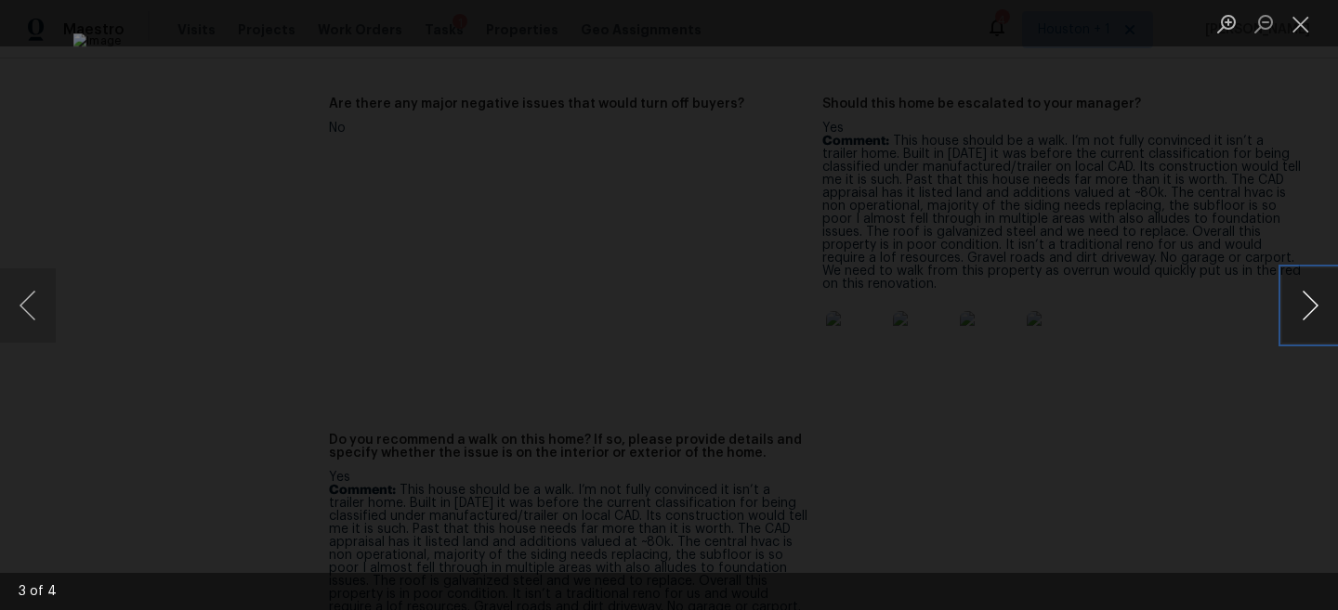
click at [1308, 282] on button "Next image" at bounding box center [1310, 305] width 56 height 74
click at [1256, 187] on div "Lightbox" at bounding box center [669, 305] width 1338 height 610
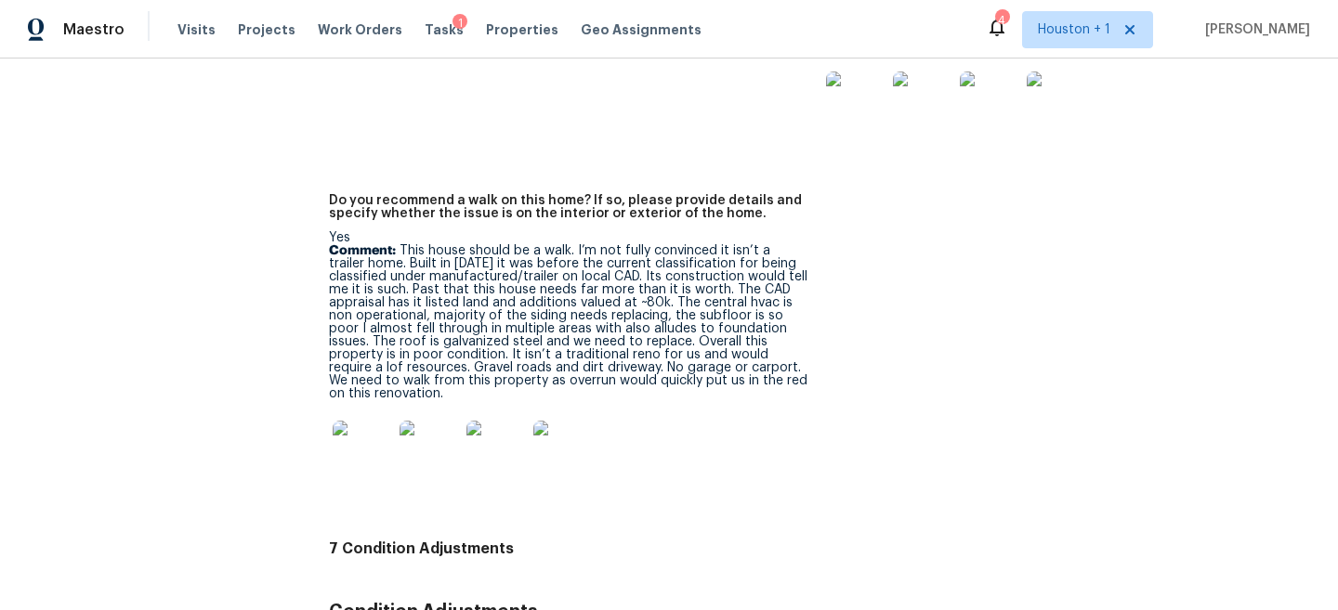
scroll to position [4410, 0]
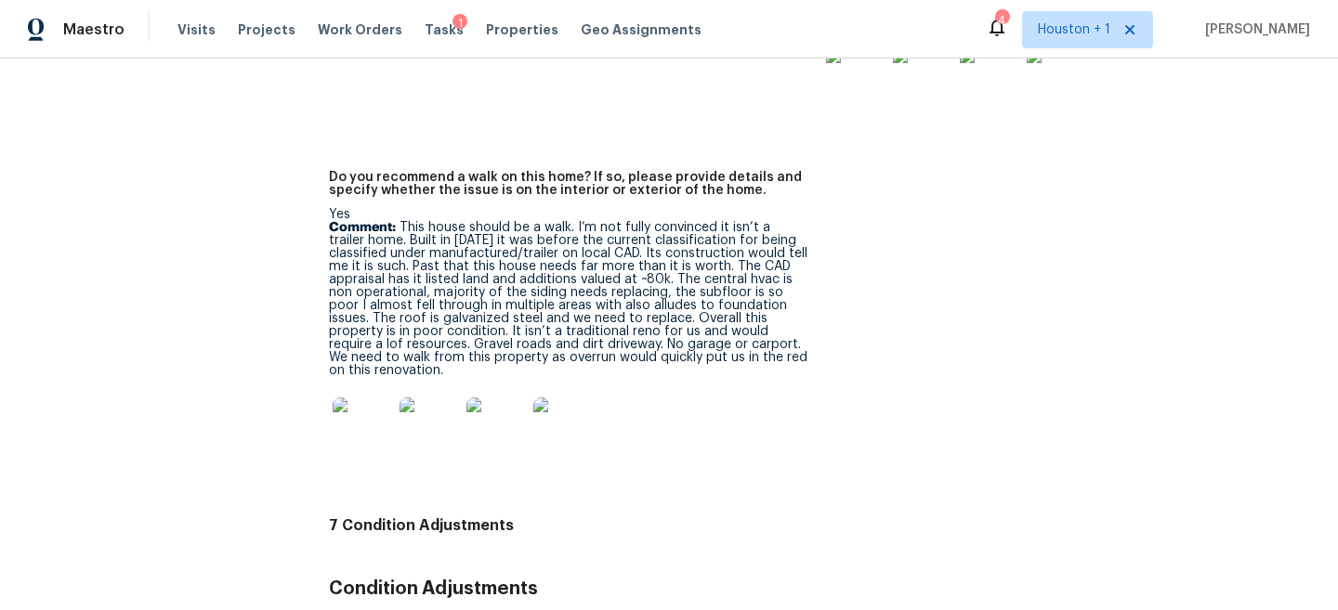
click at [365, 398] on img at bounding box center [362, 427] width 59 height 59
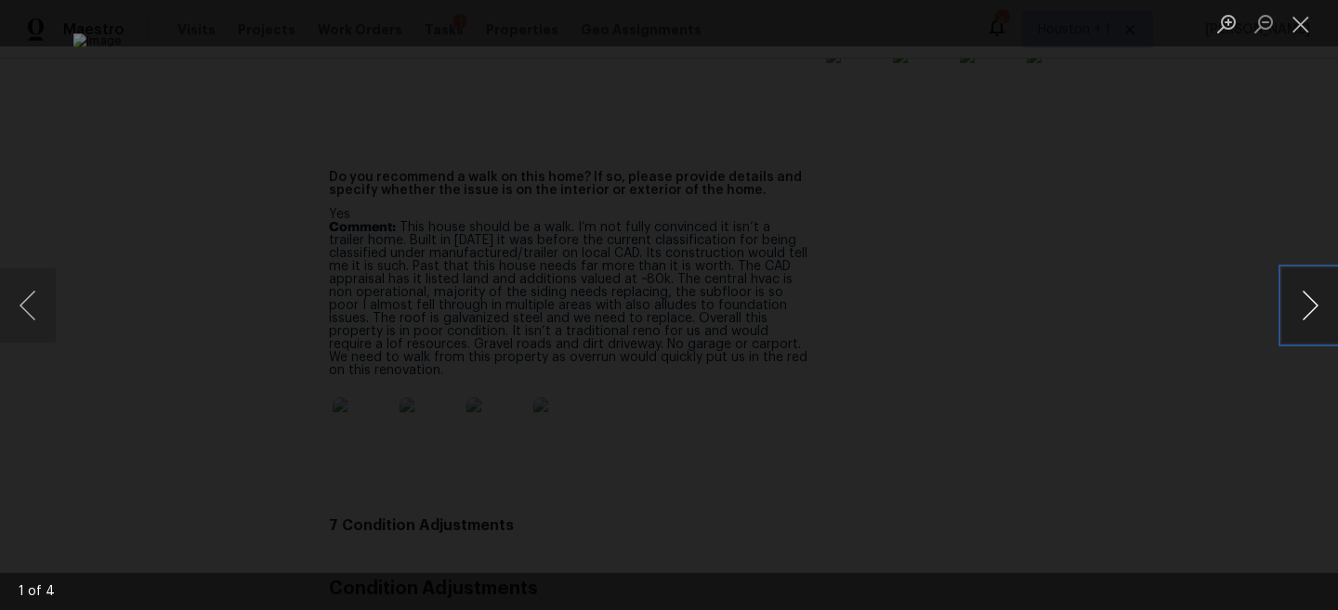
click at [1305, 306] on button "Next image" at bounding box center [1310, 305] width 56 height 74
click at [1160, 242] on div "Lightbox" at bounding box center [669, 305] width 1338 height 610
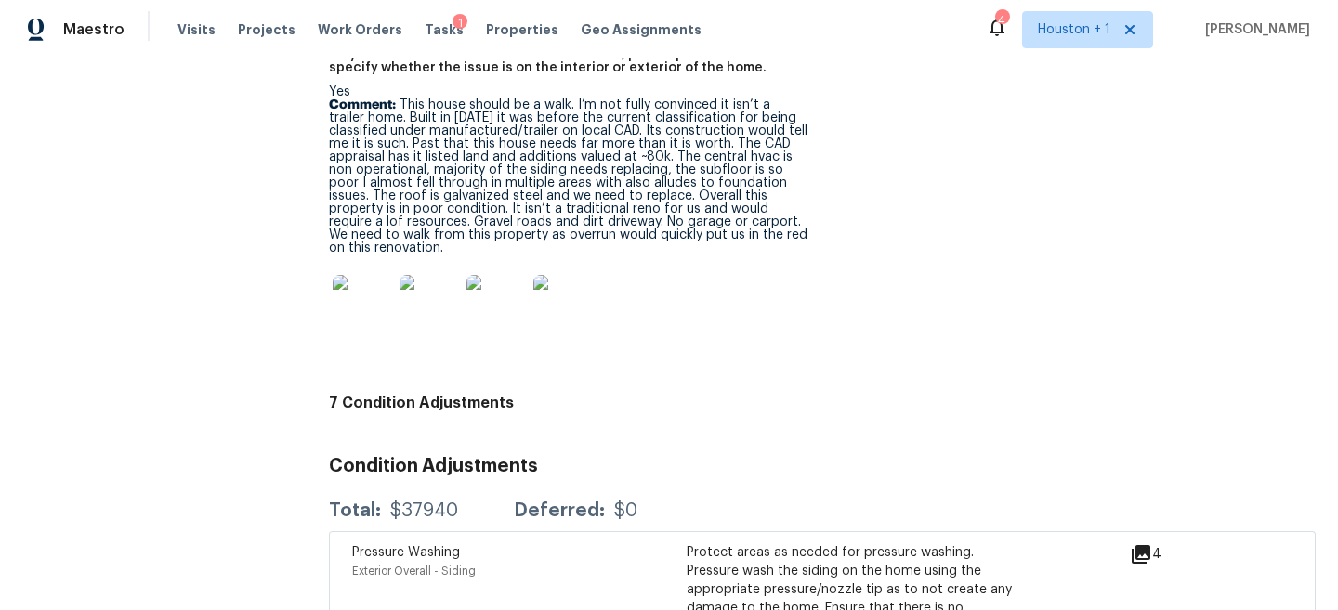
scroll to position [4515, 0]
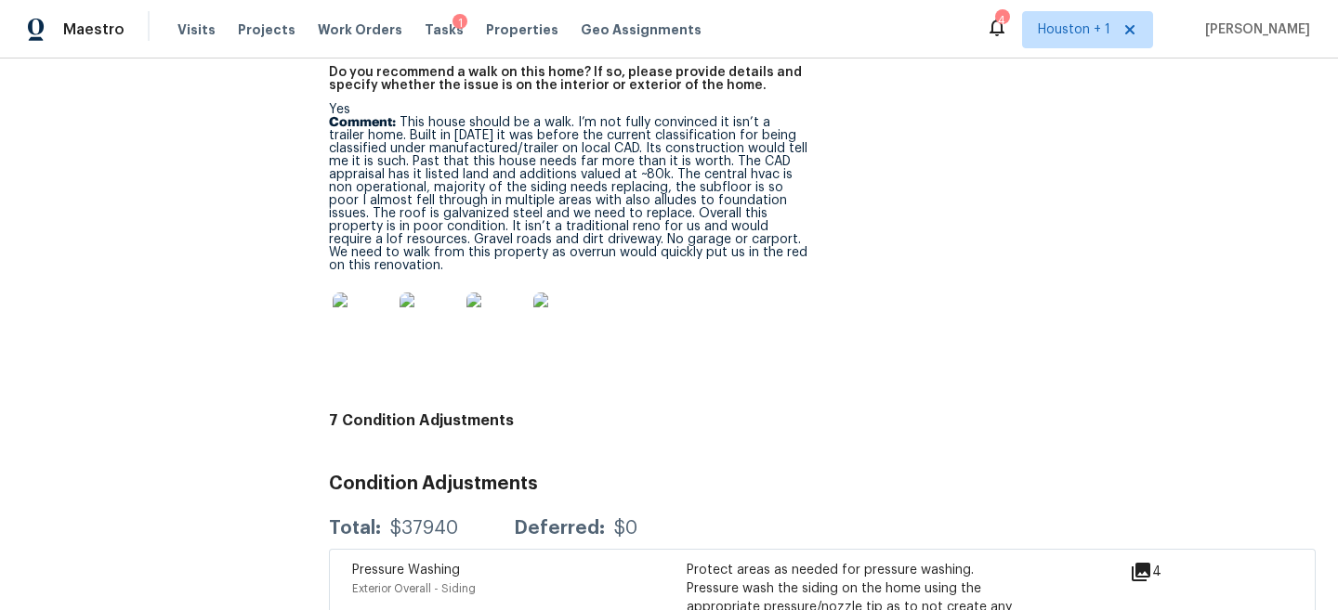
click at [346, 293] on img at bounding box center [362, 322] width 59 height 59
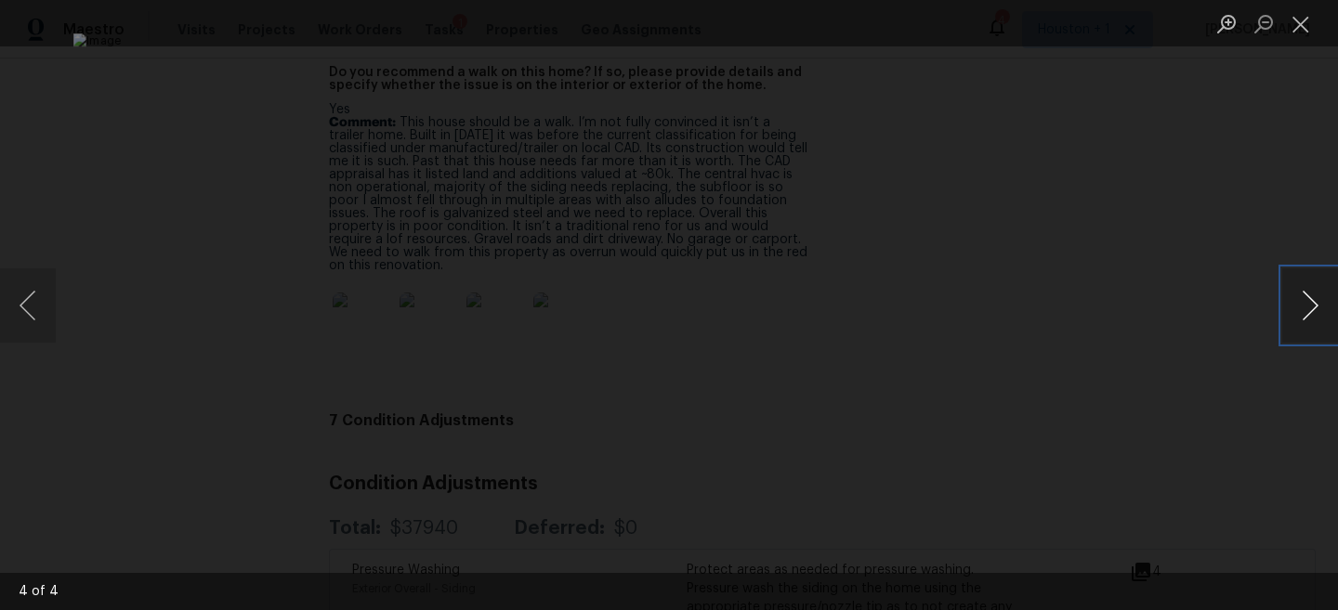
click at [1303, 304] on button "Next image" at bounding box center [1310, 305] width 56 height 74
click at [1295, 303] on button "Next image" at bounding box center [1310, 305] width 56 height 74
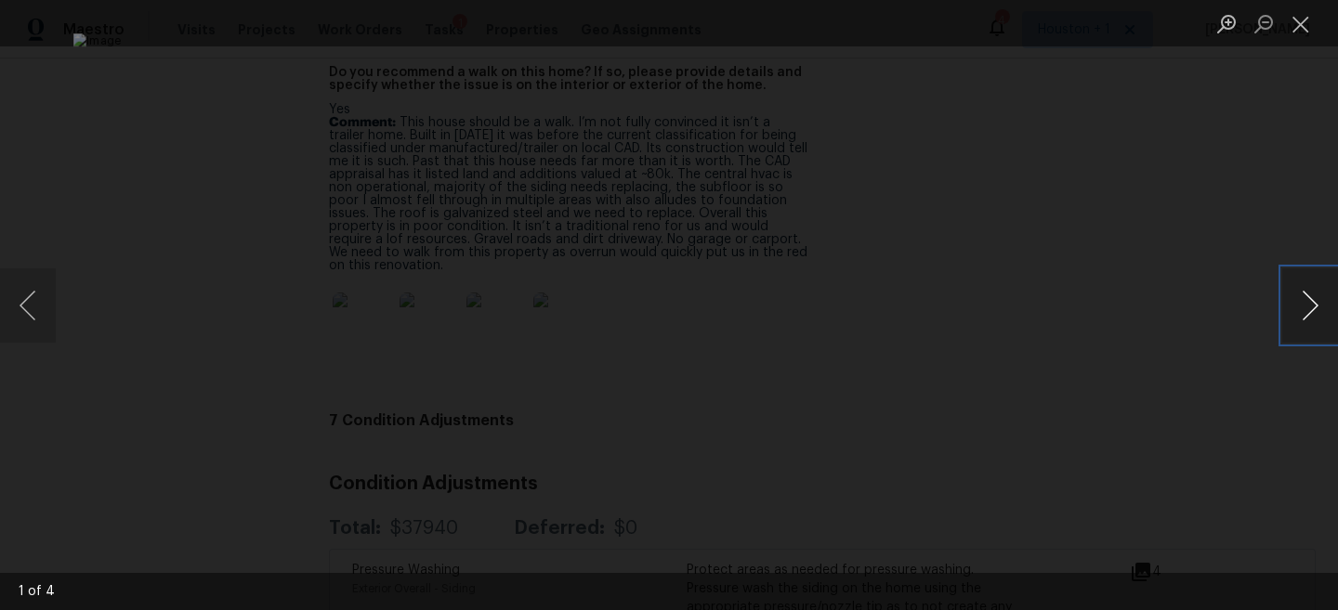
click at [1295, 303] on button "Next image" at bounding box center [1310, 305] width 56 height 74
click at [1207, 192] on div "Lightbox" at bounding box center [669, 305] width 1338 height 610
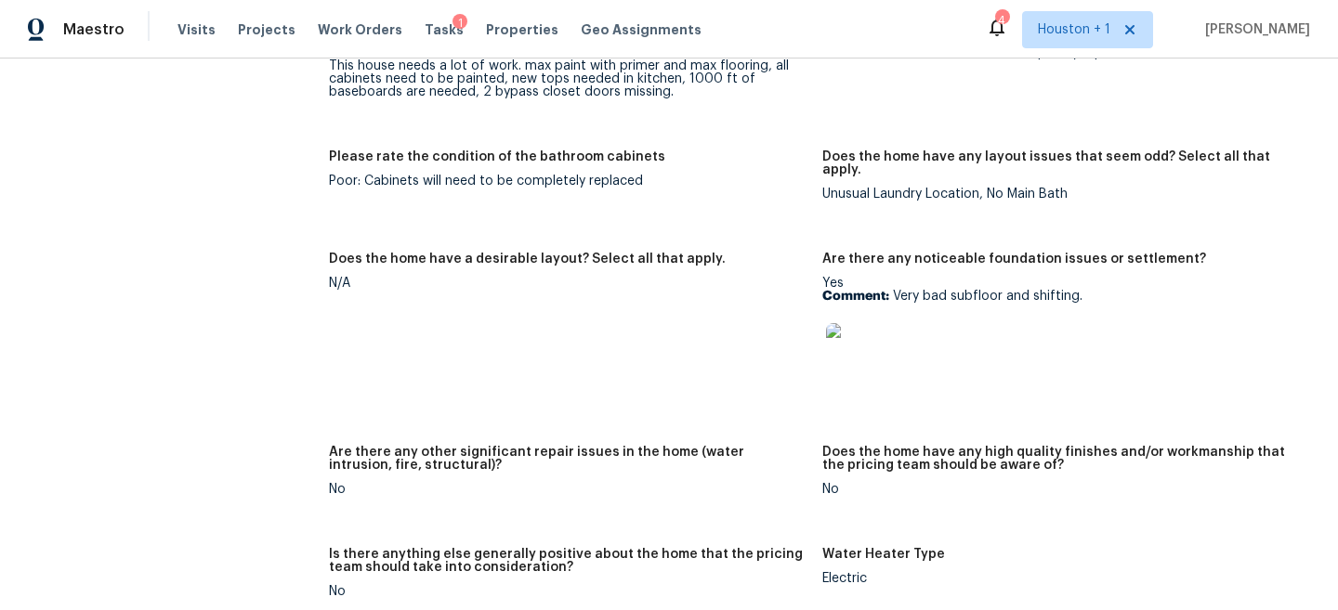
scroll to position [2849, 0]
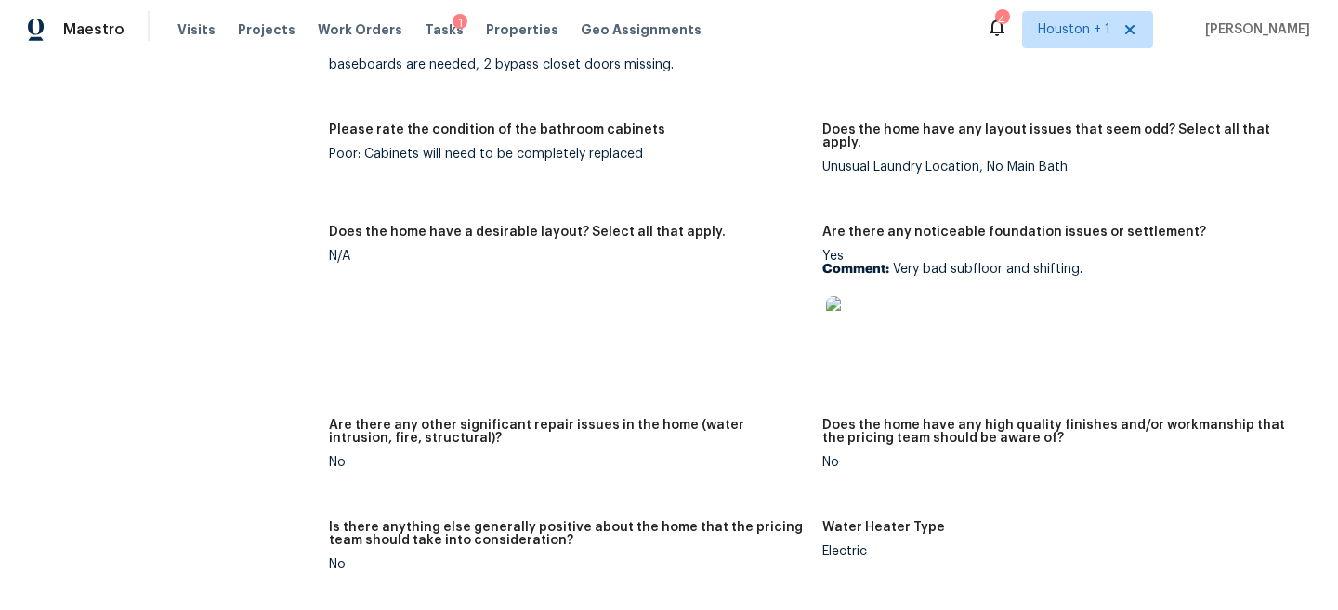
click at [862, 300] on img at bounding box center [855, 325] width 59 height 59
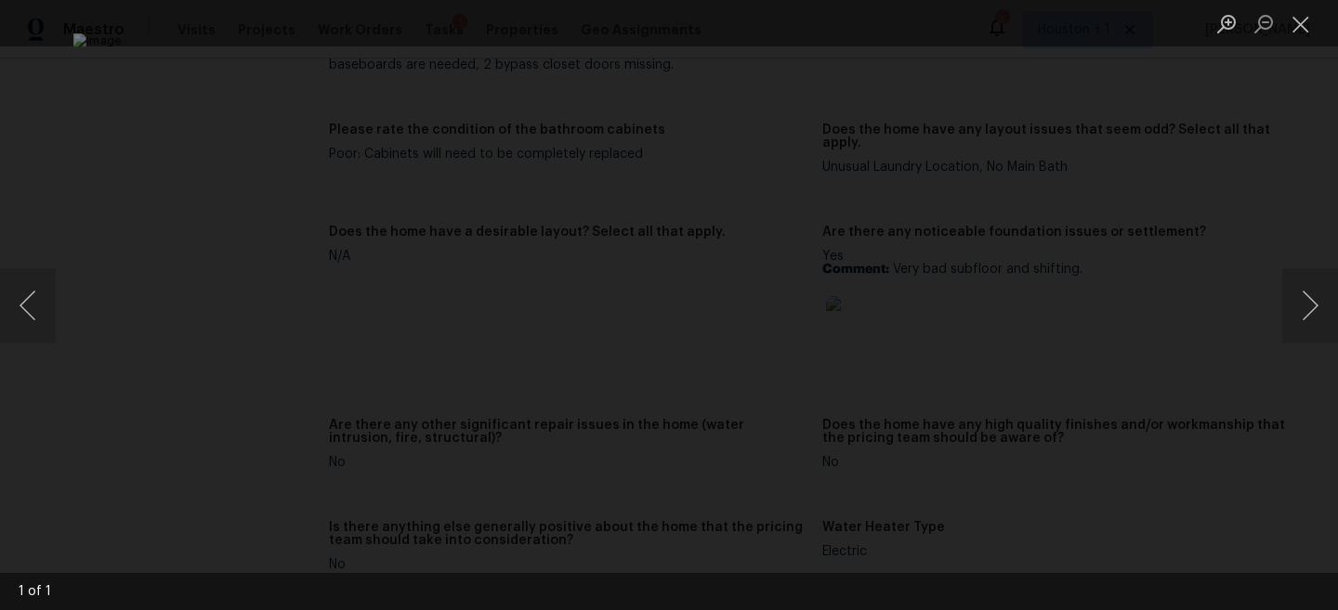
click at [506, 321] on img "Lightbox" at bounding box center [669, 304] width 1192 height 543
click at [506, 321] on img "Lightbox" at bounding box center [833, 289] width 2394 height 1092
click at [1314, 313] on button "Next image" at bounding box center [1310, 305] width 56 height 74
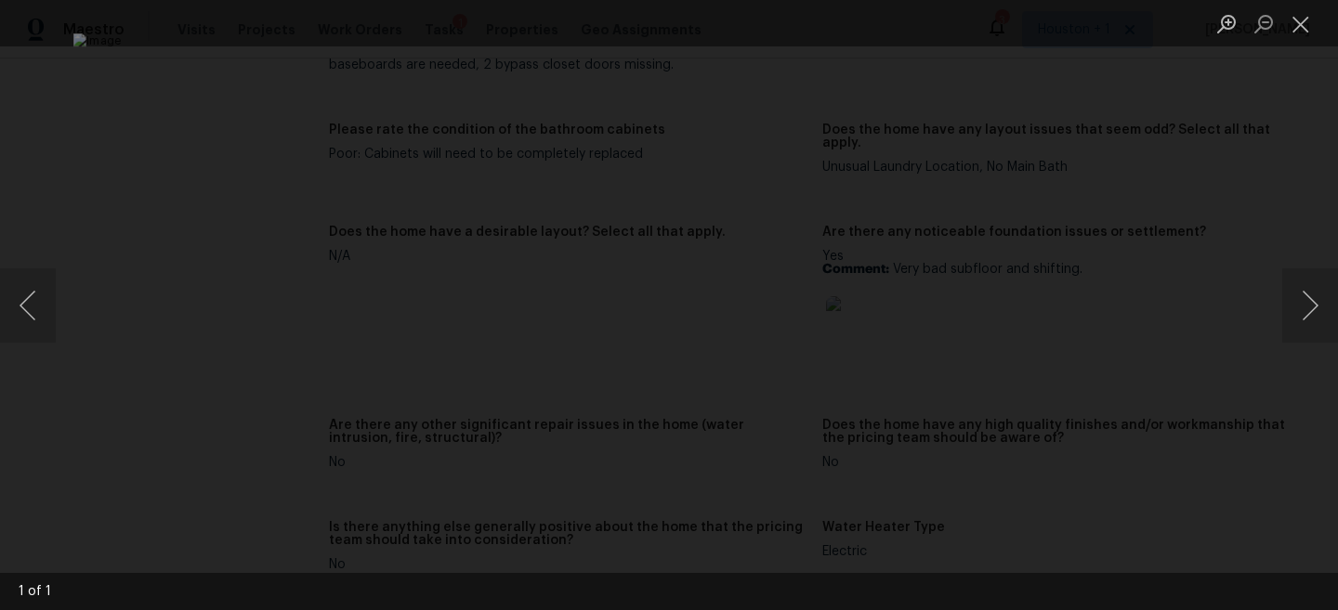
click at [1236, 316] on div "Lightbox" at bounding box center [669, 305] width 1338 height 610
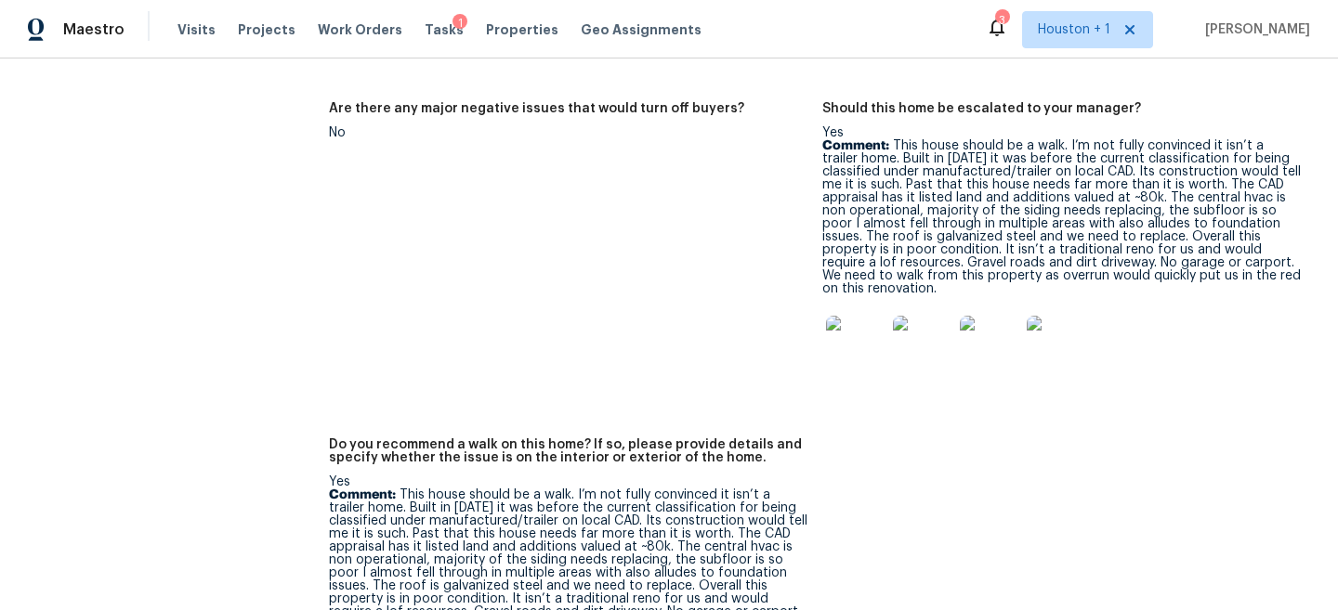
scroll to position [4359, 0]
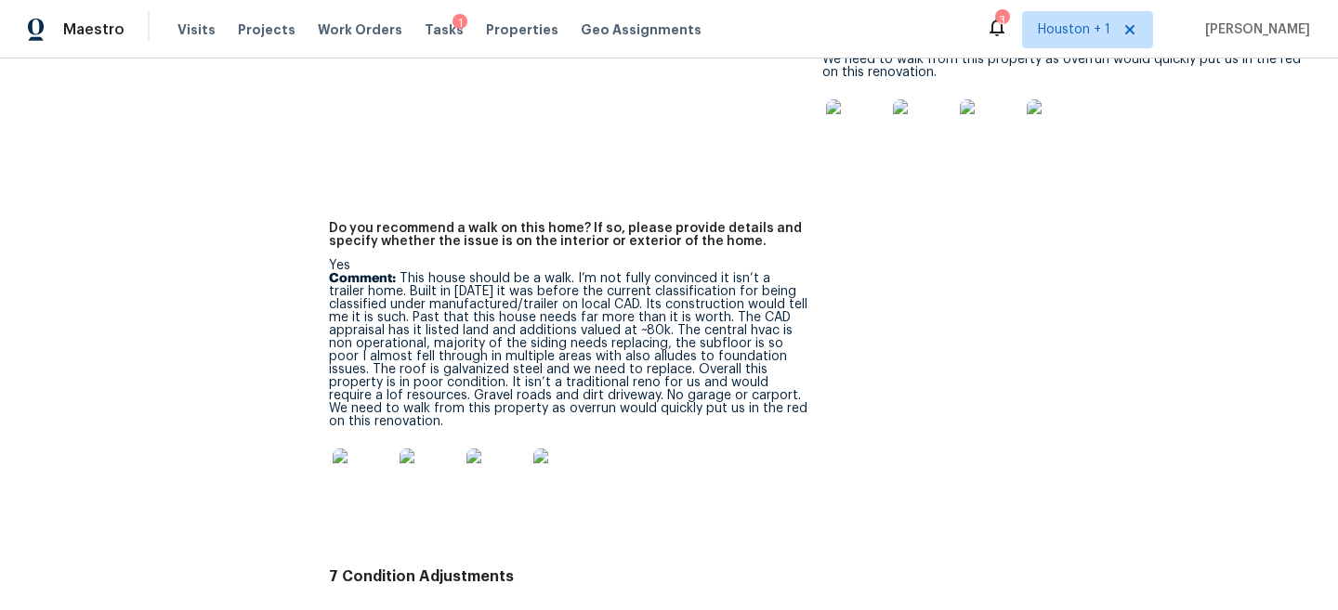
click at [345, 449] on img at bounding box center [362, 478] width 59 height 59
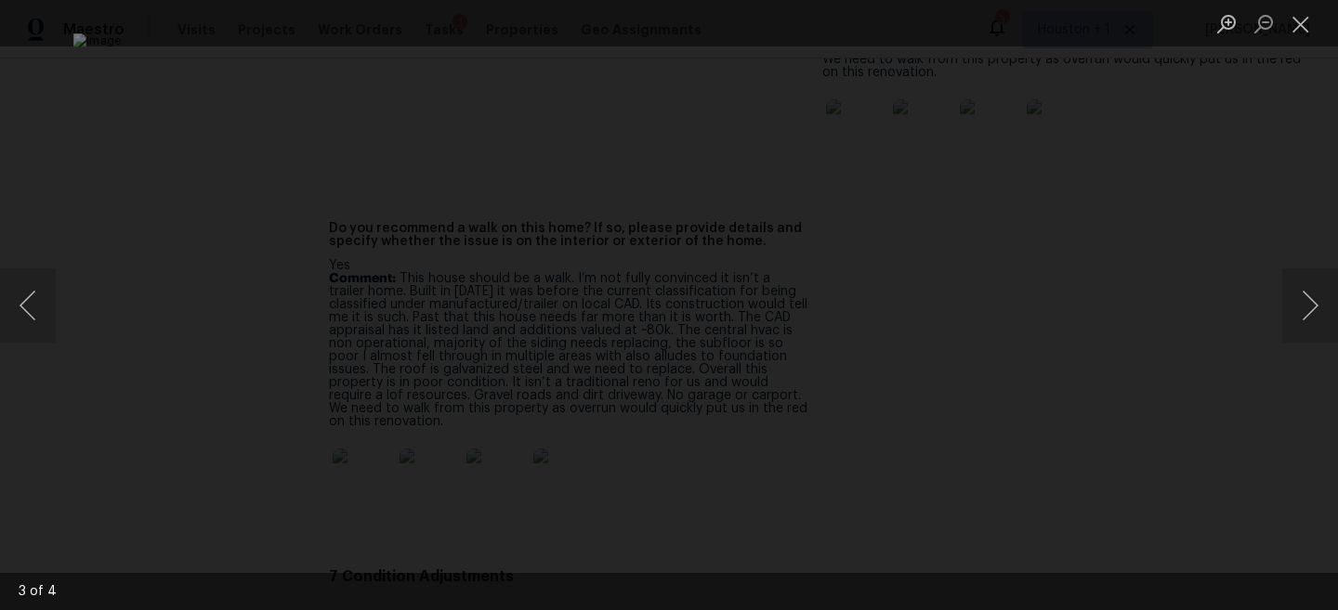
click at [1288, 209] on div "Lightbox" at bounding box center [669, 305] width 1338 height 610
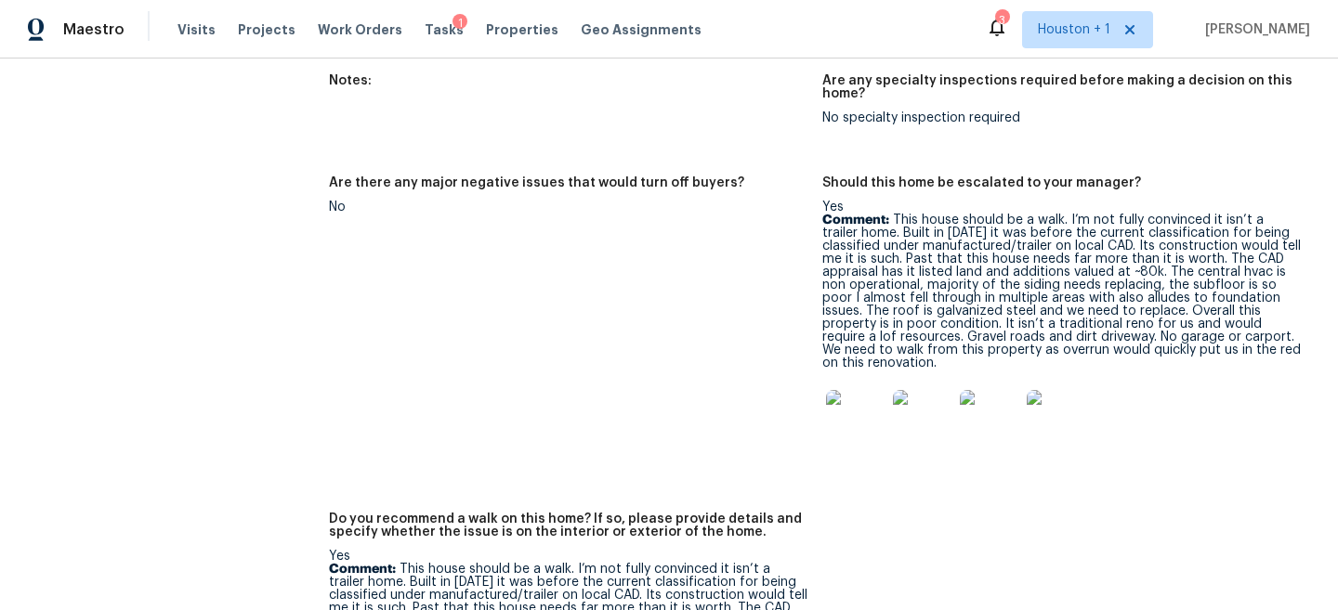
scroll to position [4066, 0]
click at [863, 392] on img at bounding box center [855, 421] width 59 height 59
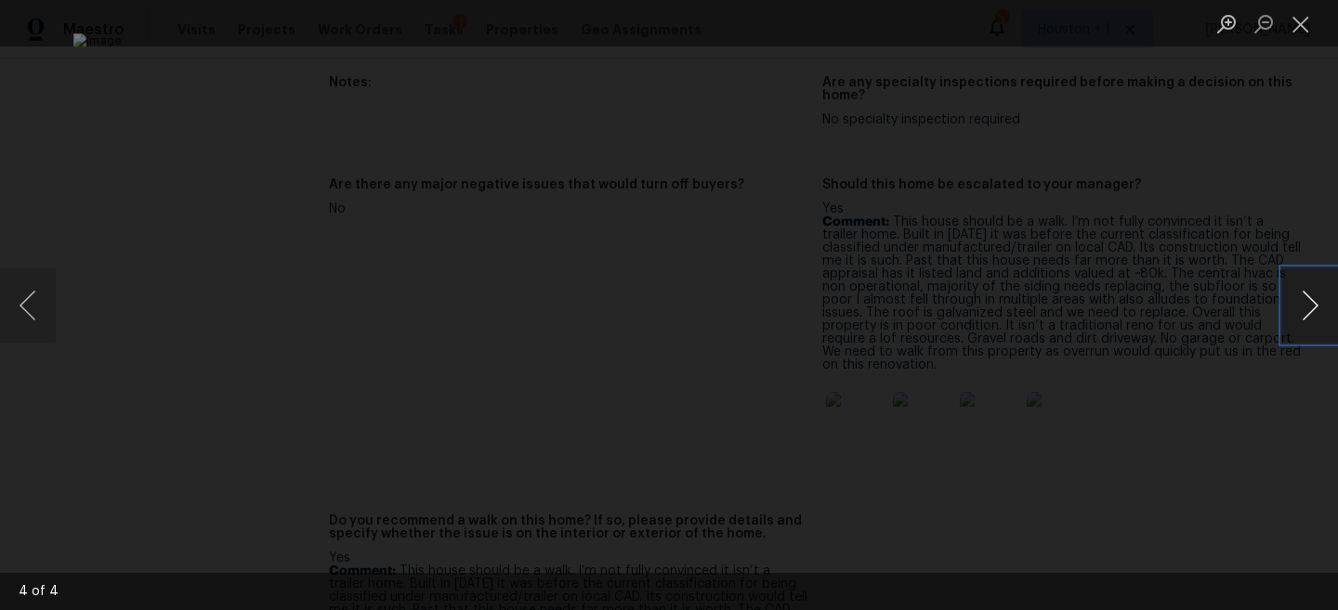
click at [1320, 297] on button "Next image" at bounding box center [1310, 305] width 56 height 74
click at [1261, 206] on div "Lightbox" at bounding box center [669, 305] width 1338 height 610
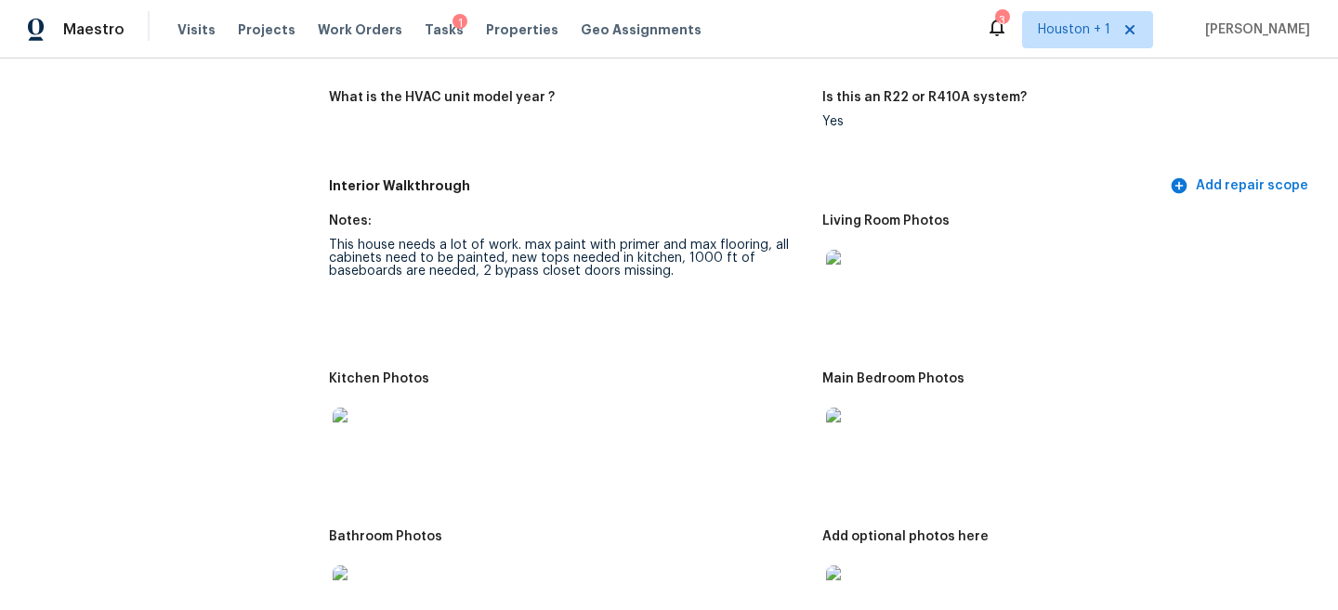
scroll to position [1837, 0]
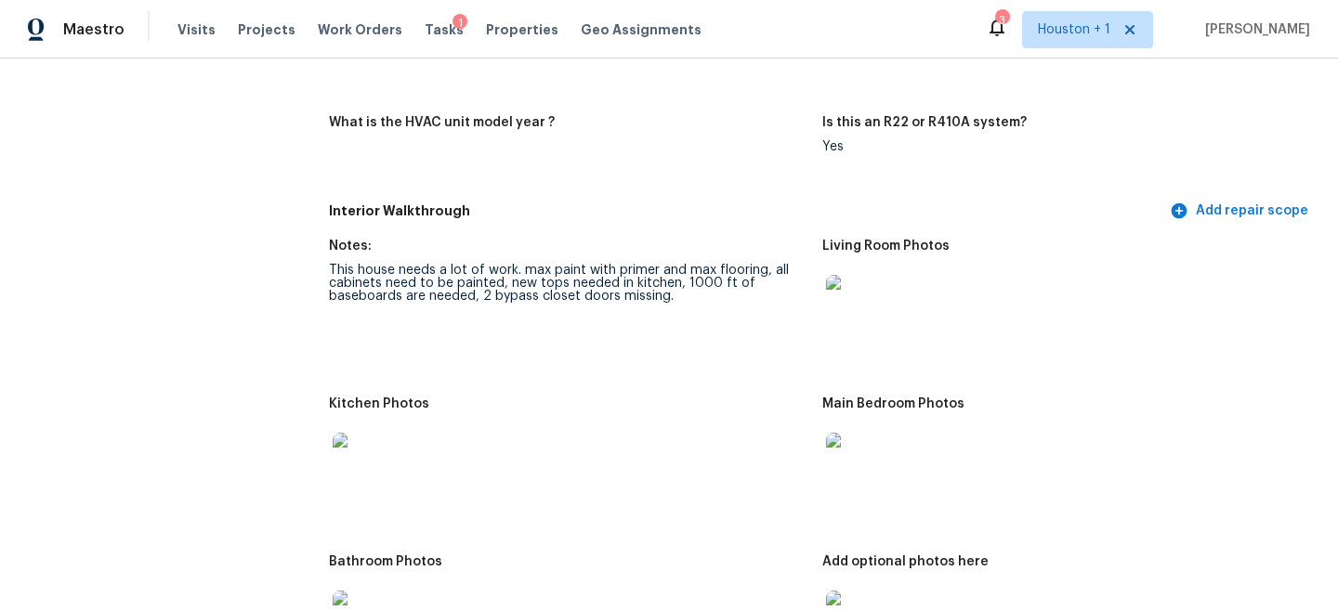
click at [366, 452] on img at bounding box center [362, 462] width 59 height 59
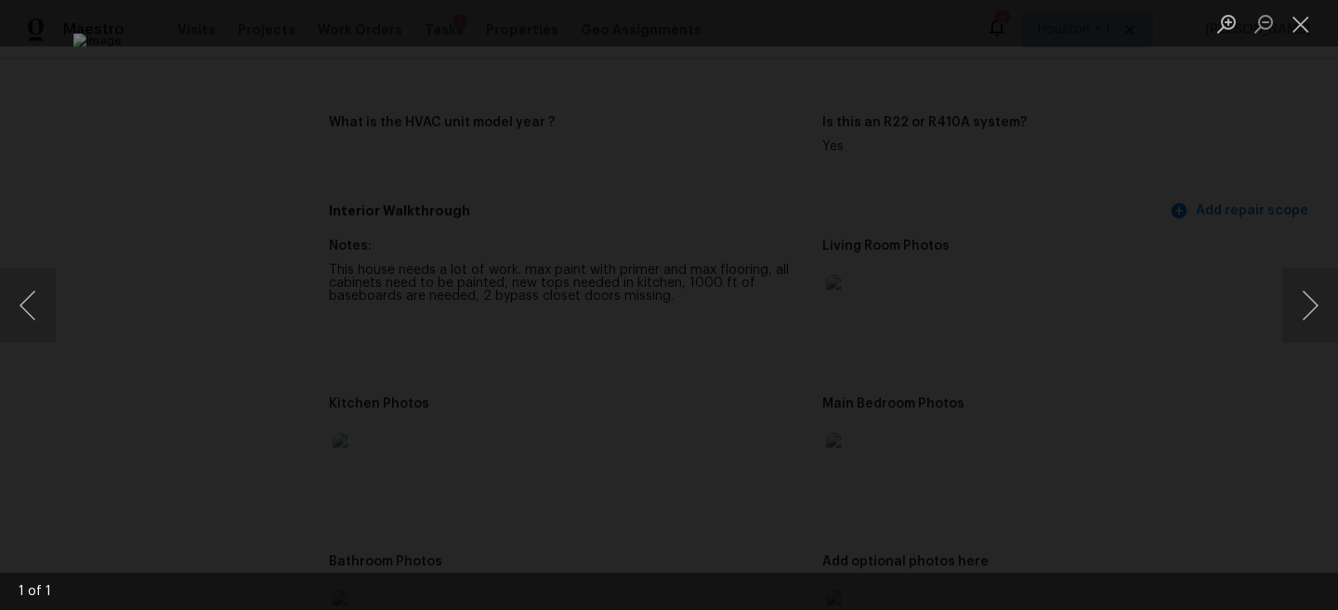
click at [1179, 197] on div "Lightbox" at bounding box center [669, 305] width 1338 height 610
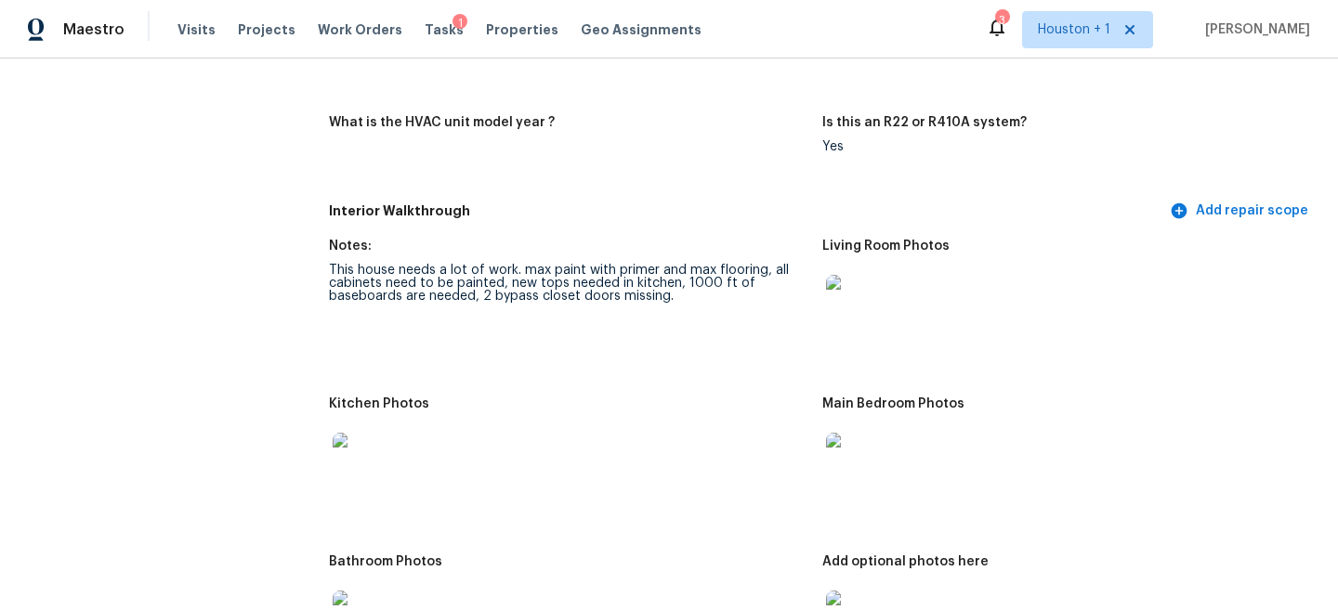
click at [850, 275] on img at bounding box center [855, 304] width 59 height 59
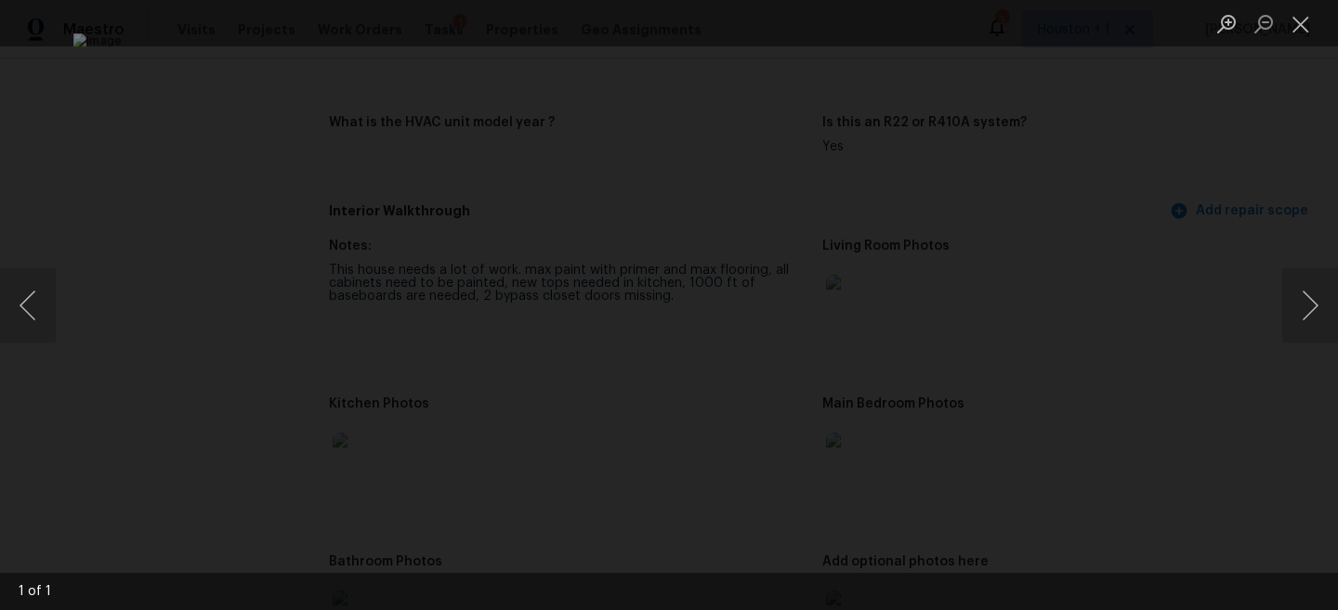
click at [1235, 163] on div "Lightbox" at bounding box center [669, 305] width 1338 height 610
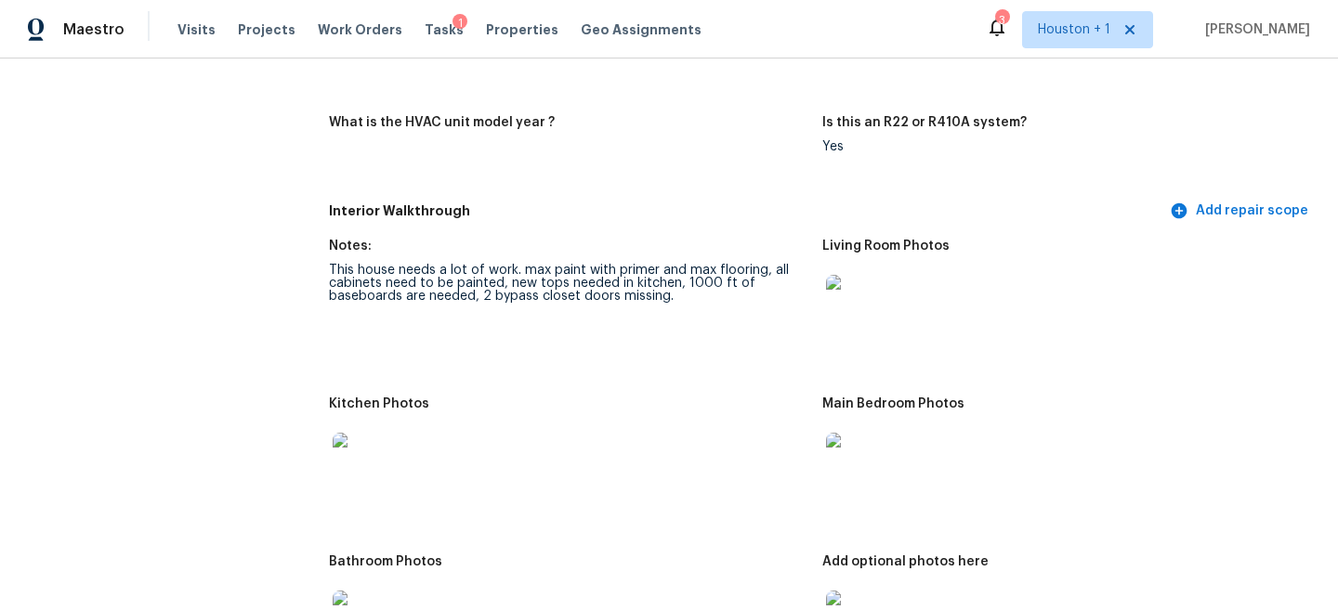
click at [351, 485] on div at bounding box center [362, 463] width 67 height 82
click at [861, 452] on img at bounding box center [855, 462] width 59 height 59
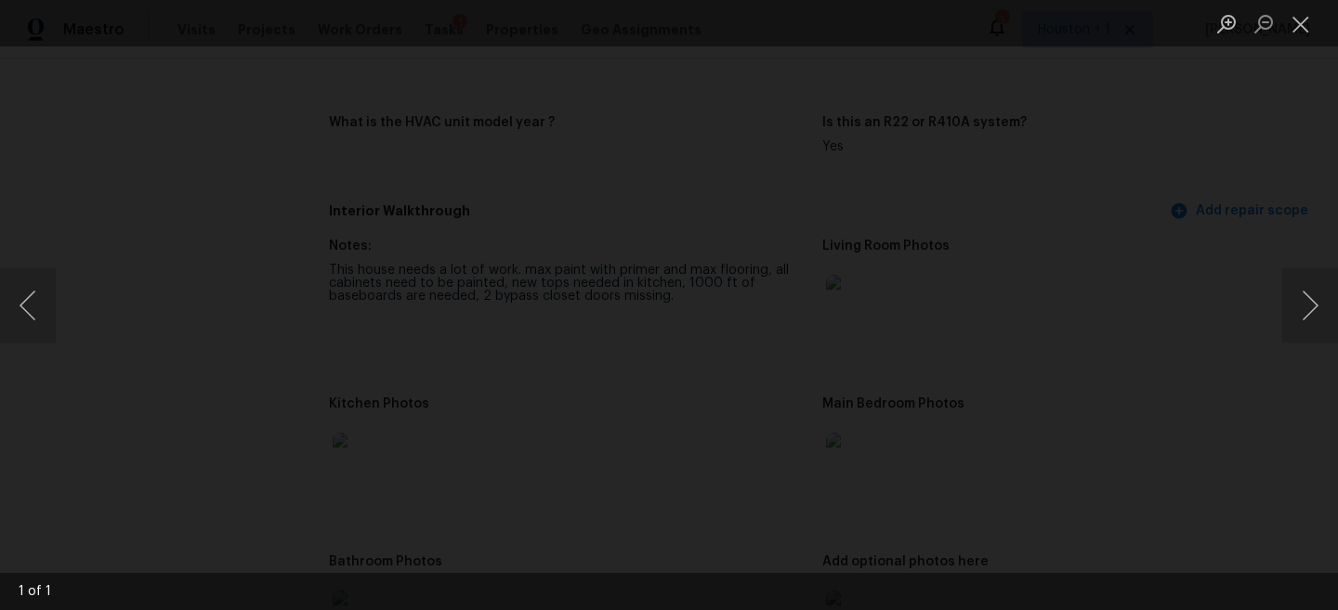
click at [1171, 228] on div "Lightbox" at bounding box center [669, 305] width 1338 height 610
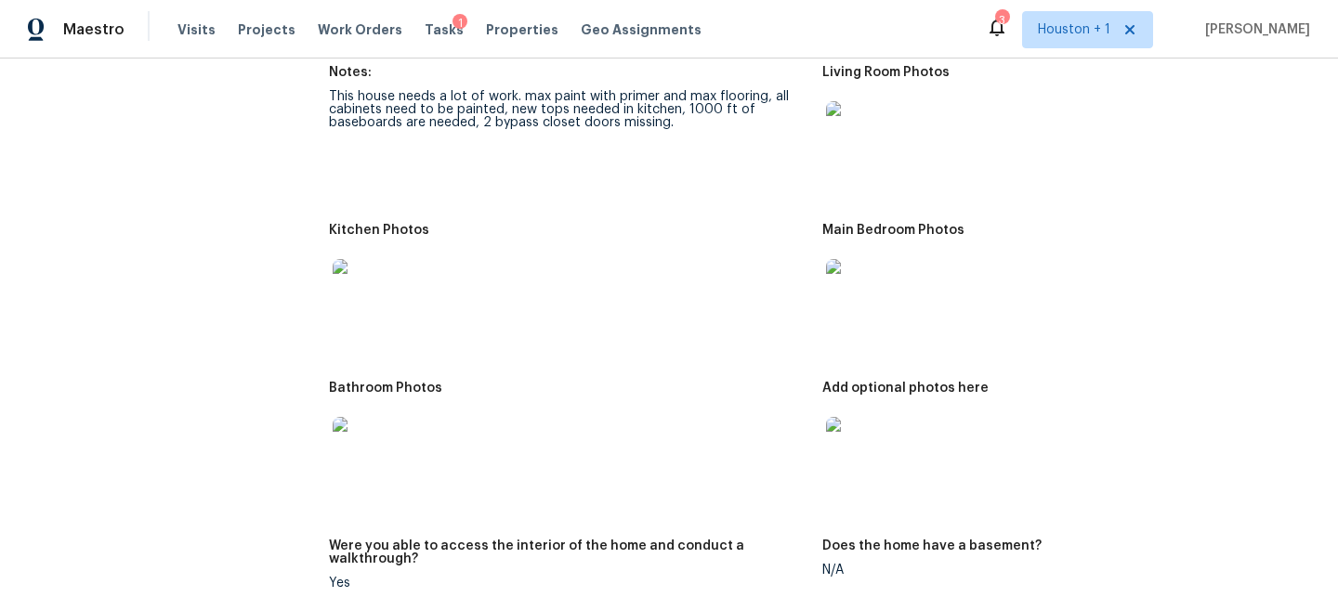
scroll to position [2010, 0]
click at [367, 451] on img at bounding box center [362, 447] width 59 height 59
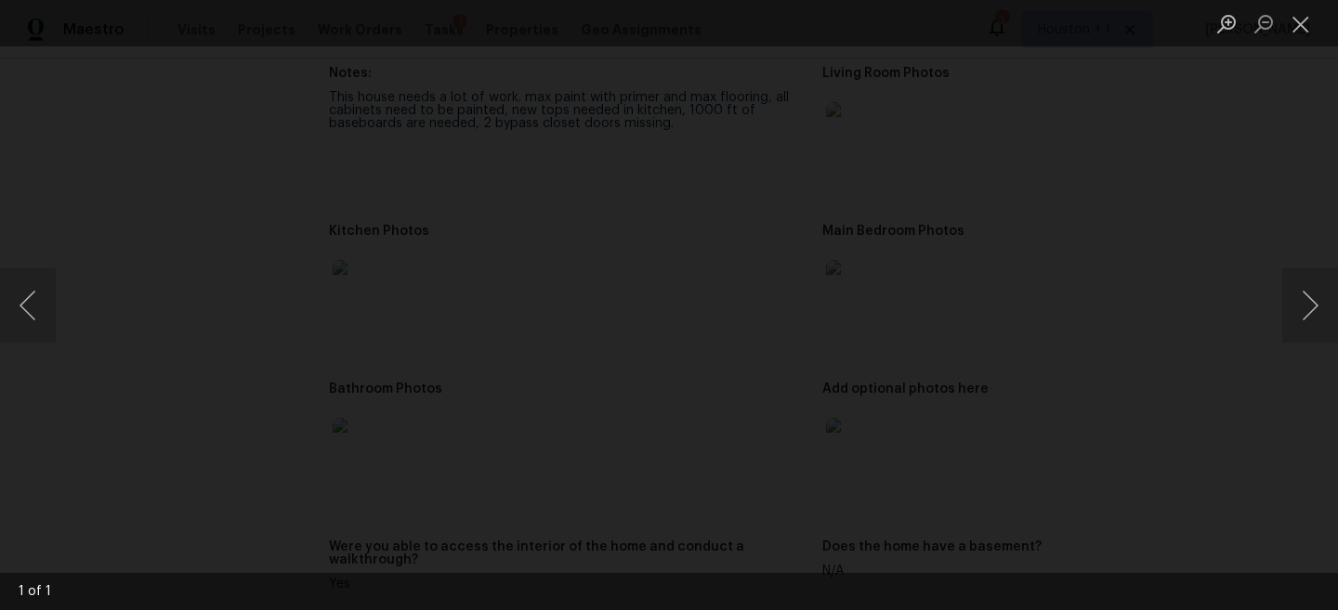
click at [1307, 44] on li "Lightbox" at bounding box center [1300, 23] width 37 height 46
click at [1314, 13] on button "Close lightbox" at bounding box center [1300, 23] width 37 height 33
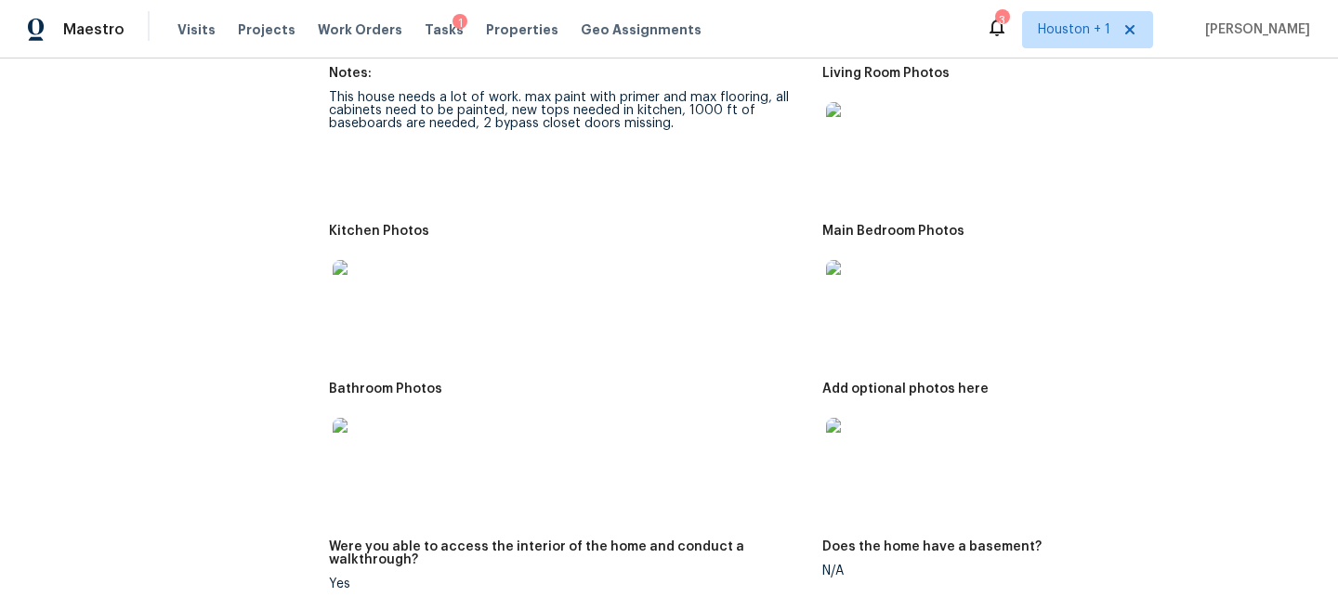
click at [884, 446] on div at bounding box center [855, 448] width 67 height 82
click at [841, 471] on div at bounding box center [855, 448] width 67 height 82
click at [841, 460] on img at bounding box center [855, 447] width 59 height 59
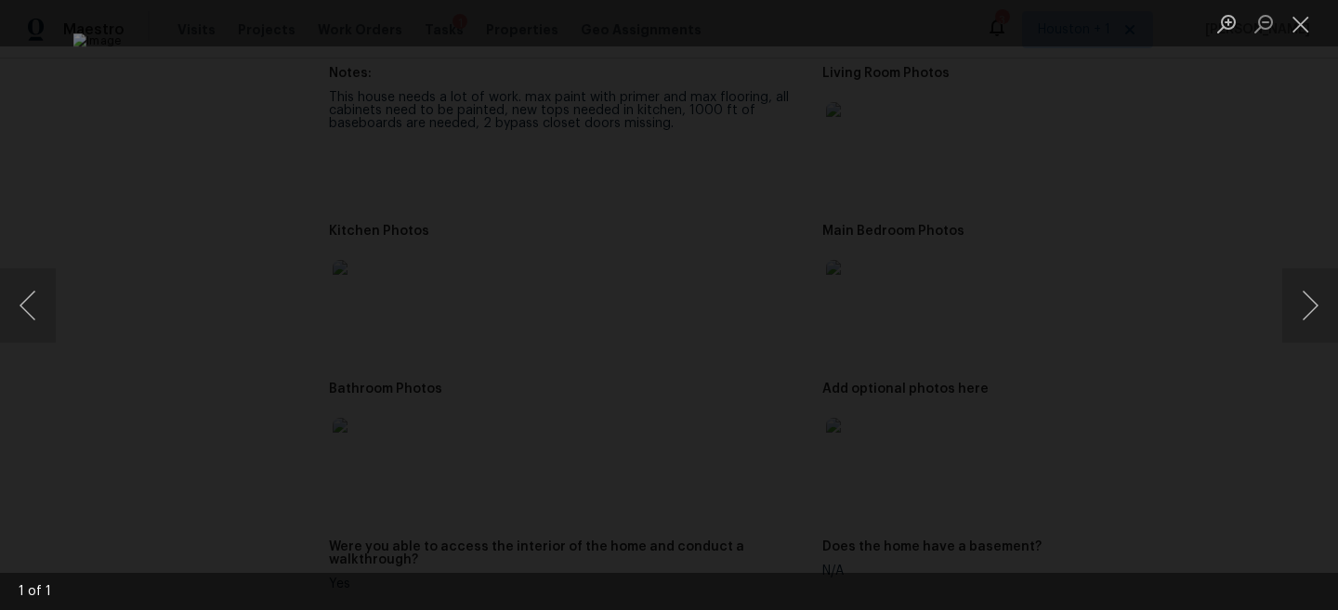
click at [1294, 119] on div "Lightbox" at bounding box center [669, 305] width 1338 height 610
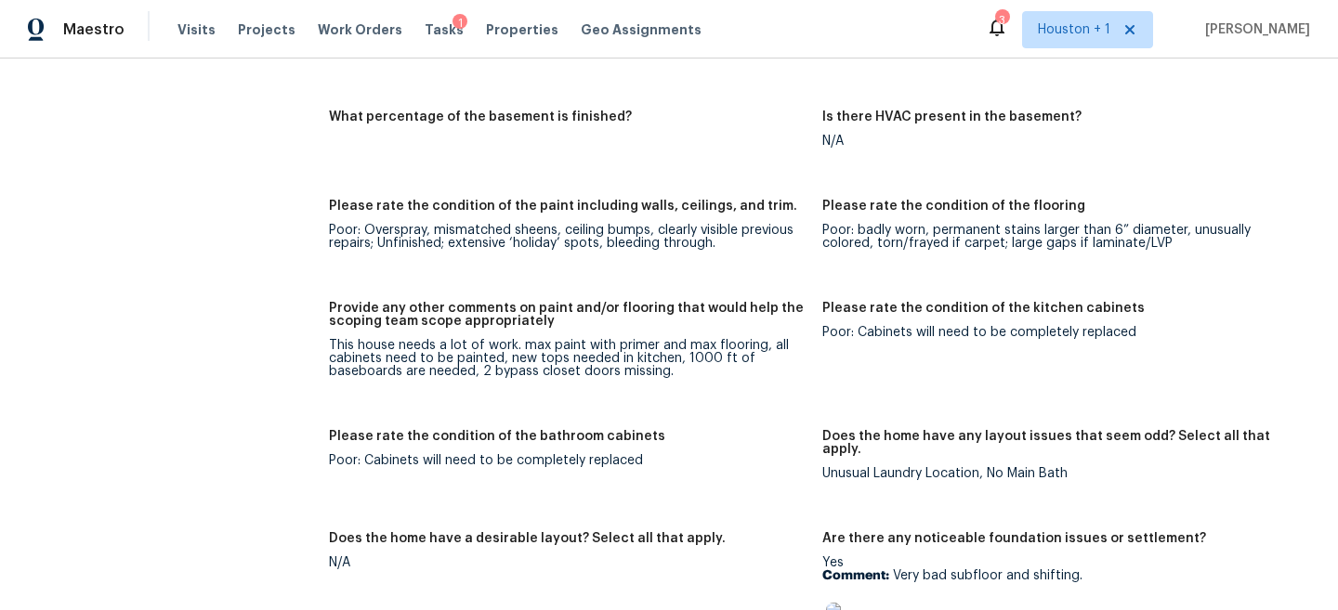
scroll to position [2580, 0]
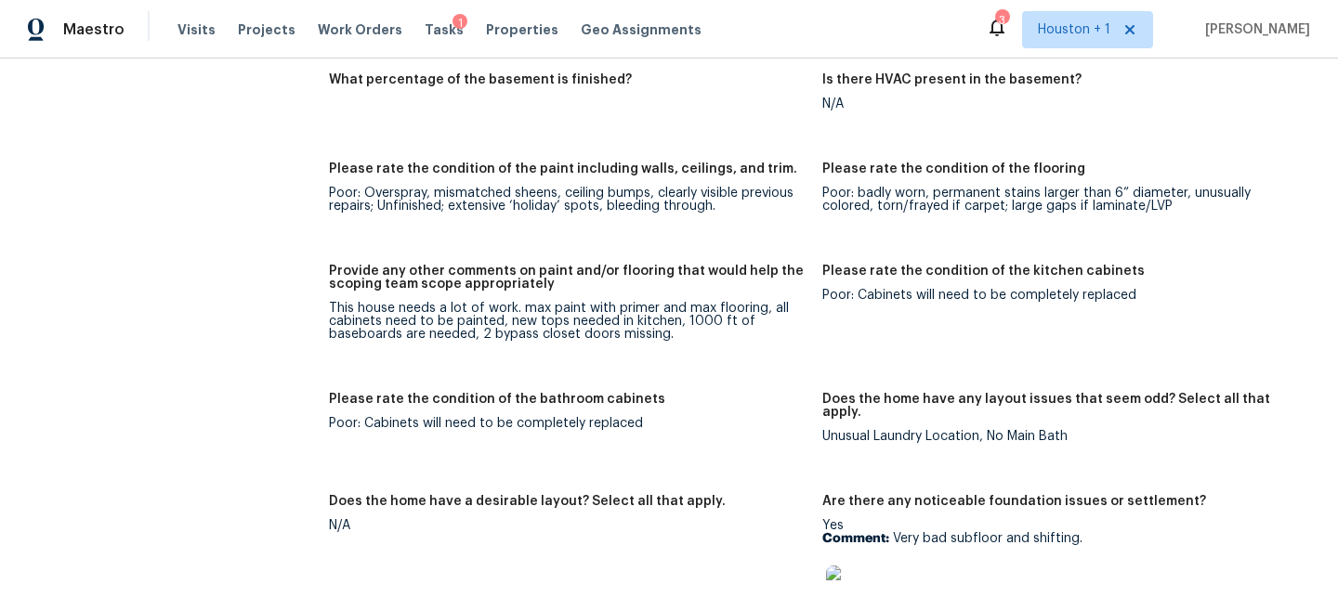
click at [869, 566] on img at bounding box center [855, 595] width 59 height 59
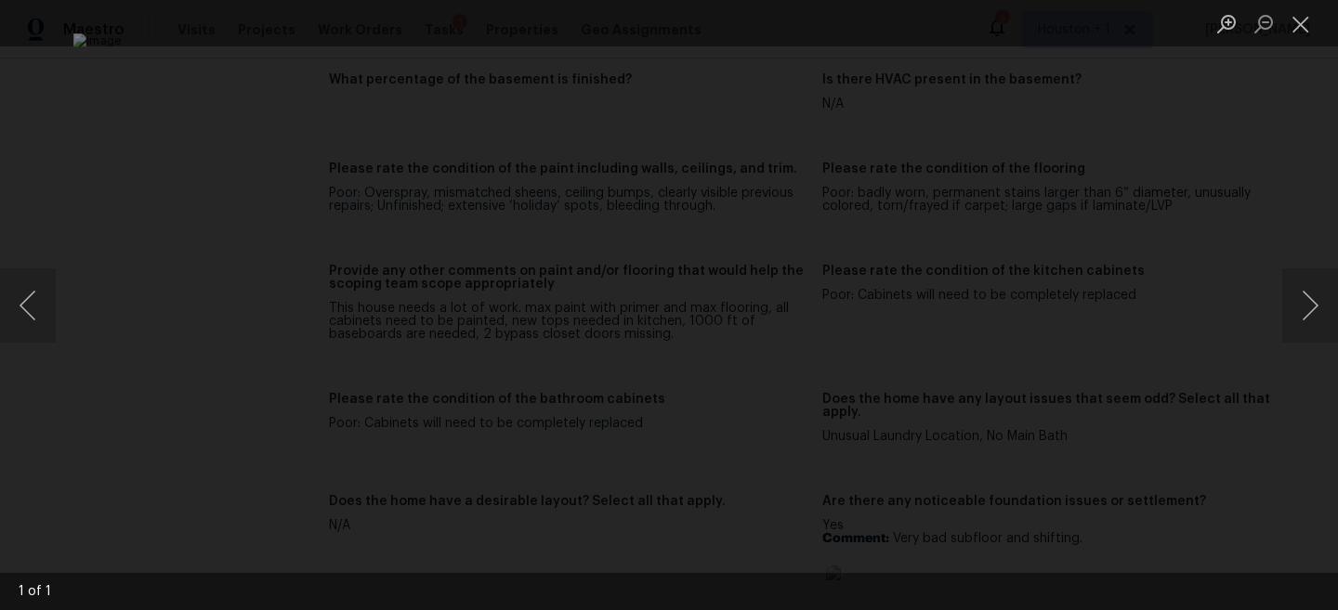
click at [1222, 180] on div "Lightbox" at bounding box center [669, 305] width 1338 height 610
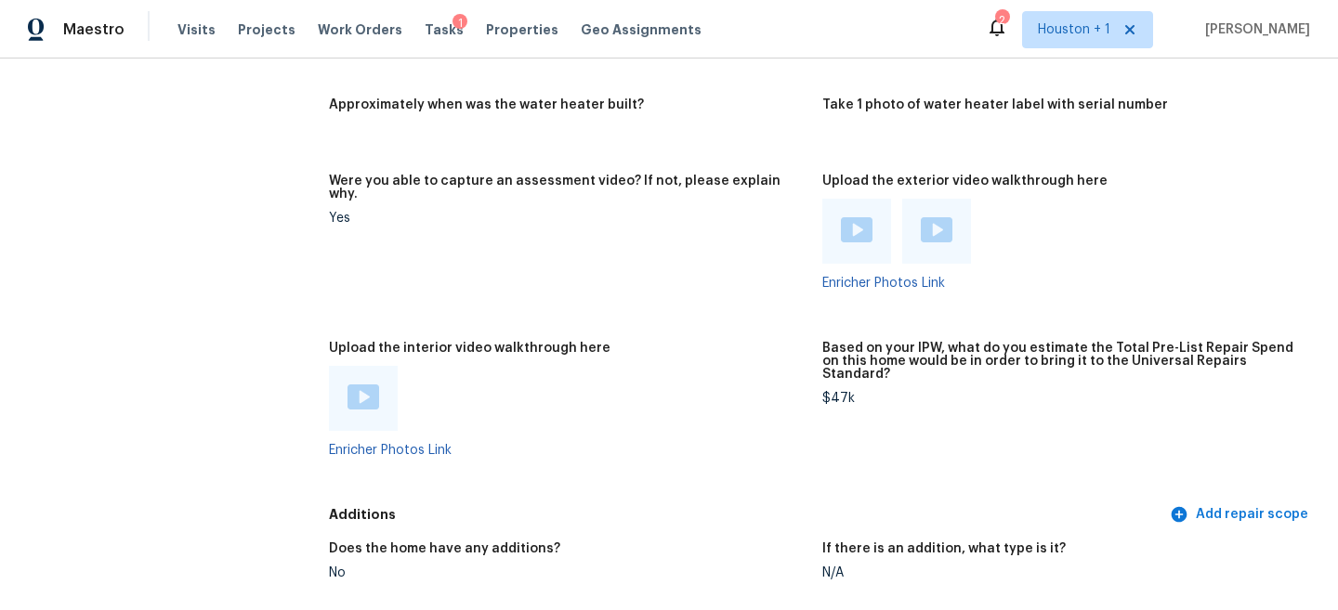
scroll to position [3349, 0]
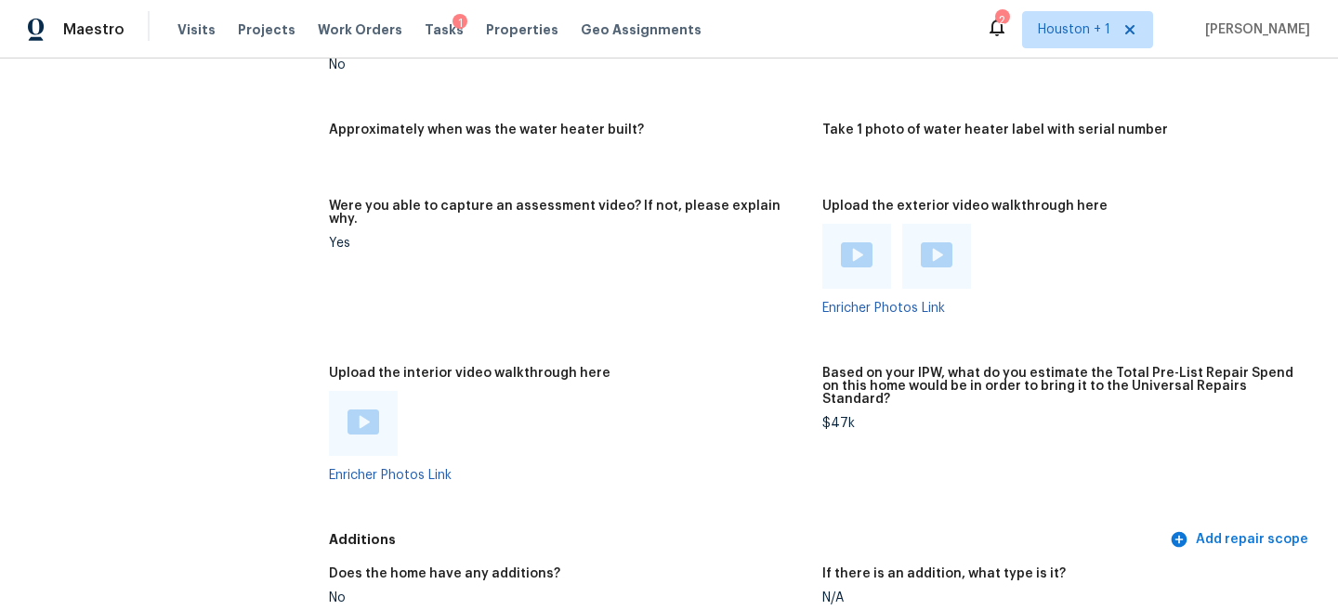
click at [377, 391] on div at bounding box center [363, 423] width 69 height 65
click at [371, 410] on img at bounding box center [363, 422] width 32 height 25
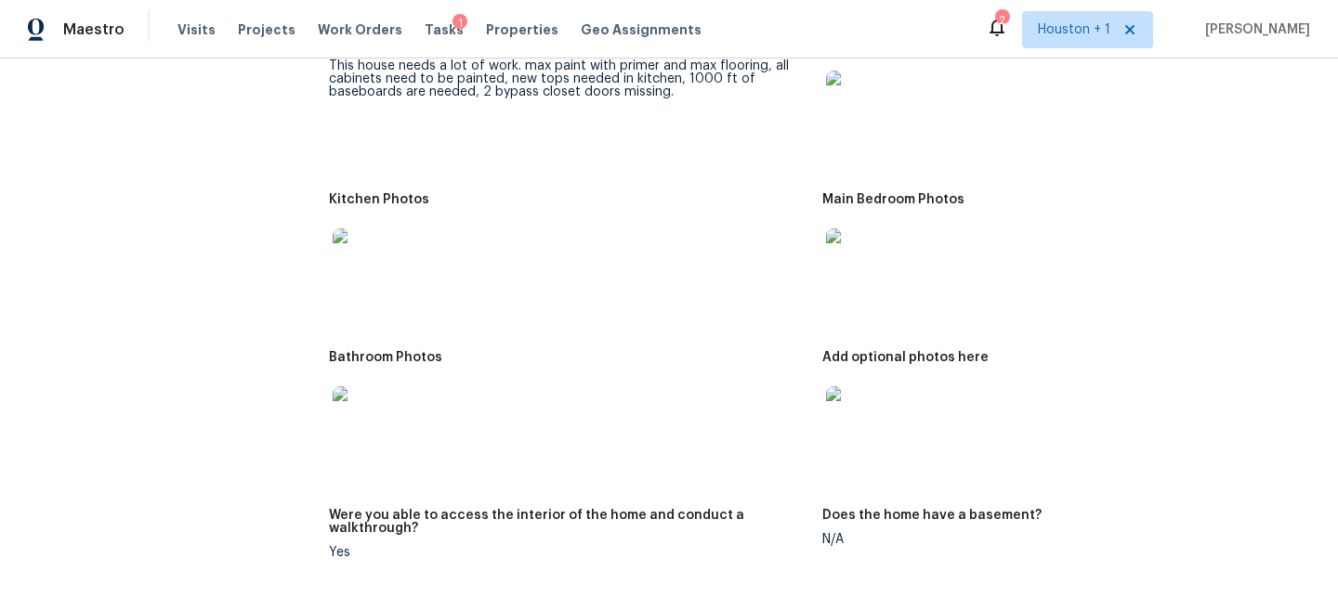
scroll to position [1679, 0]
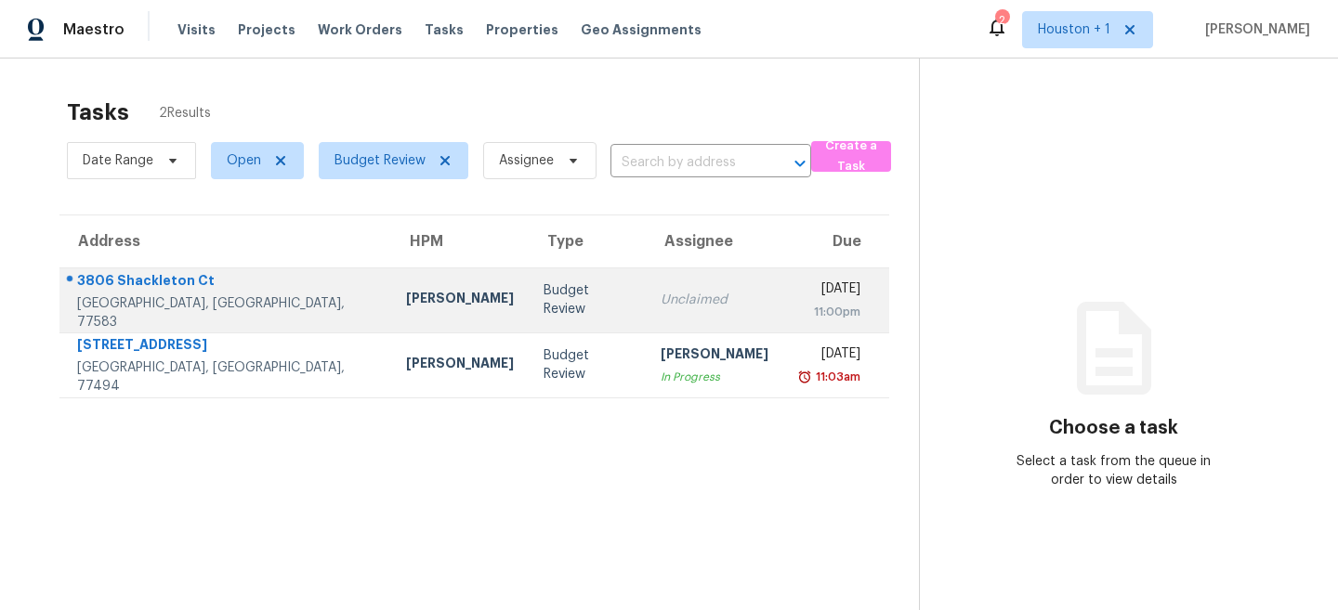
click at [543, 293] on div "Budget Review" at bounding box center [586, 299] width 87 height 37
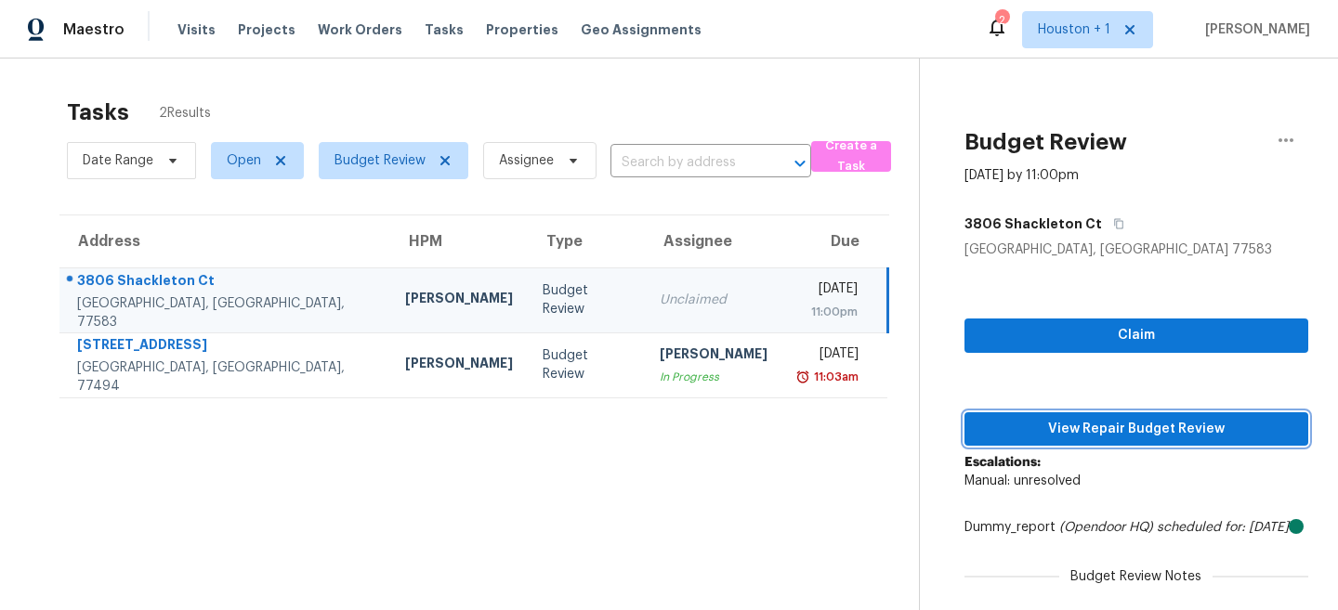
click at [1059, 443] on button "View Repair Budget Review" at bounding box center [1136, 429] width 344 height 34
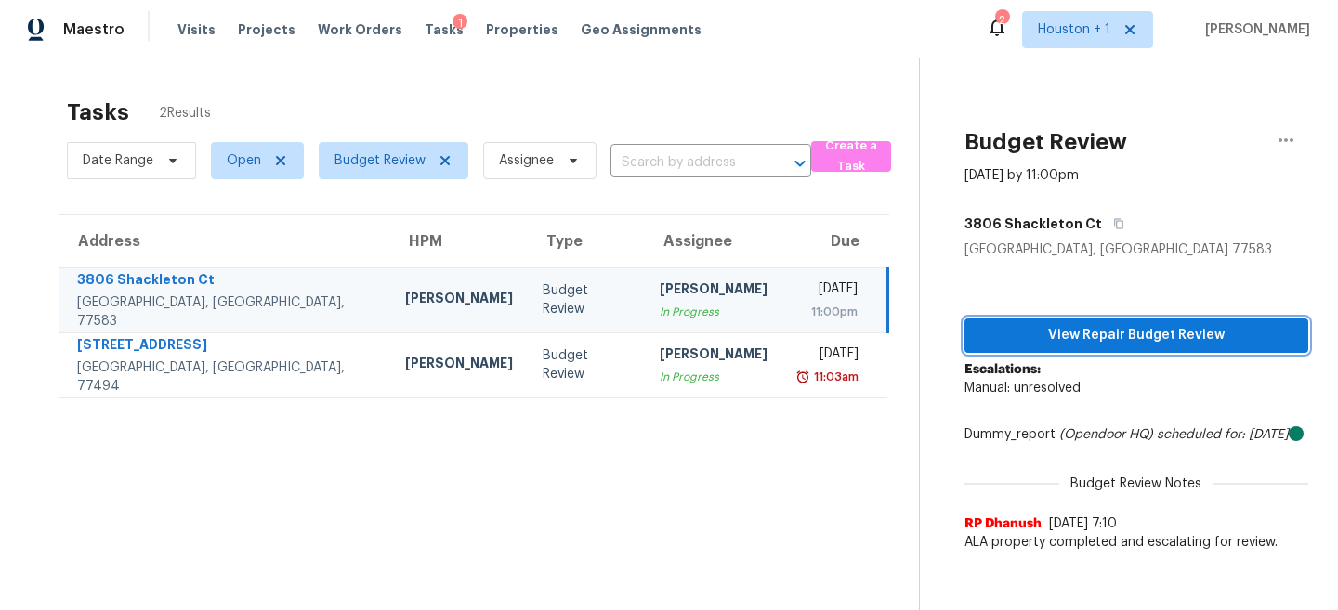
click at [1090, 333] on span "View Repair Budget Review" at bounding box center [1136, 335] width 314 height 23
